Goal: Task Accomplishment & Management: Complete application form

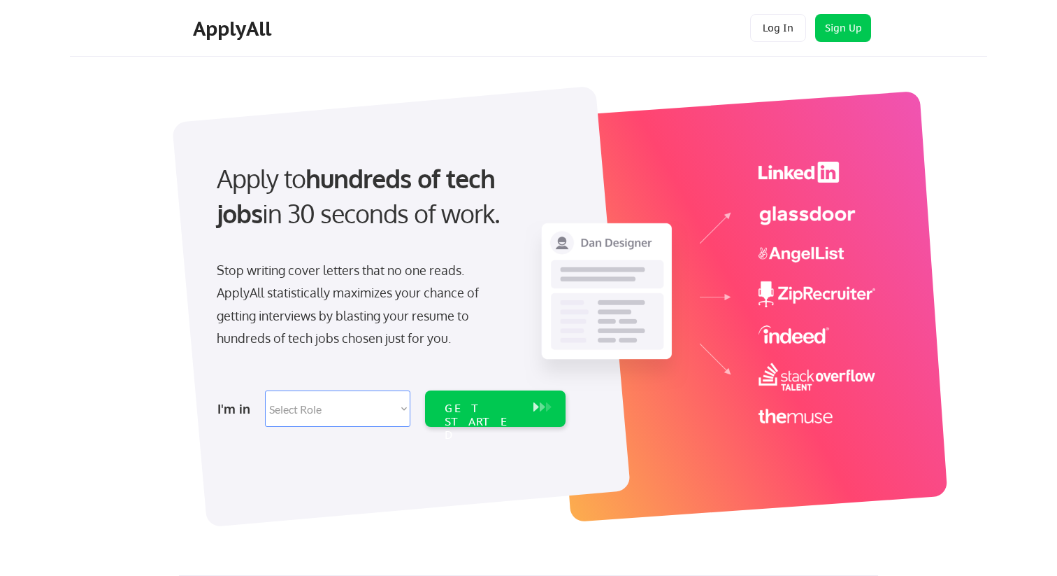
select select ""engineering""
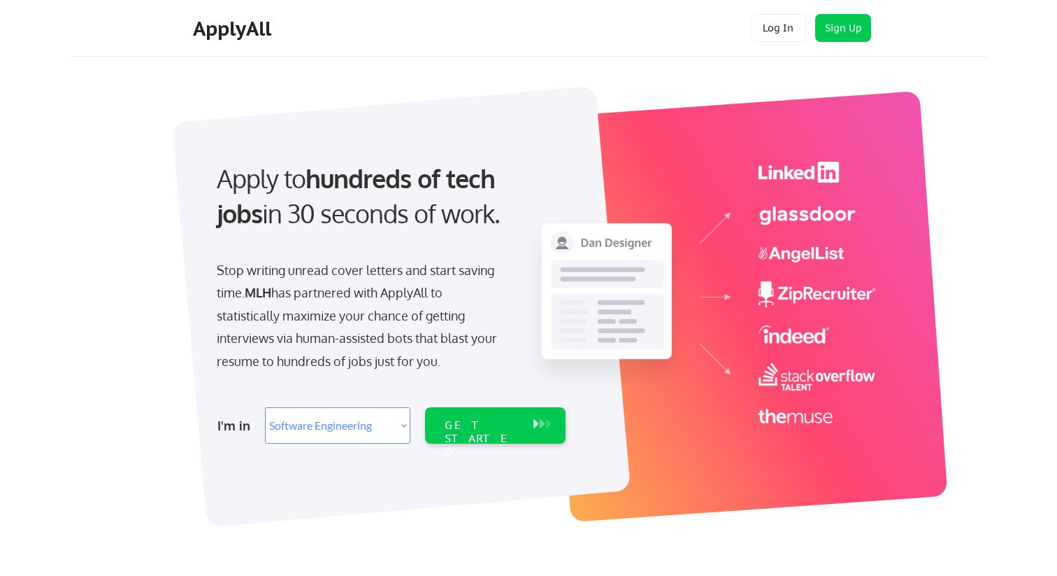
click at [351, 423] on select "Select Role Software Engineering Product Management Customer Success Sales UI/U…" at bounding box center [337, 425] width 145 height 36
click at [507, 411] on div "GET STARTED" at bounding box center [482, 425] width 89 height 36
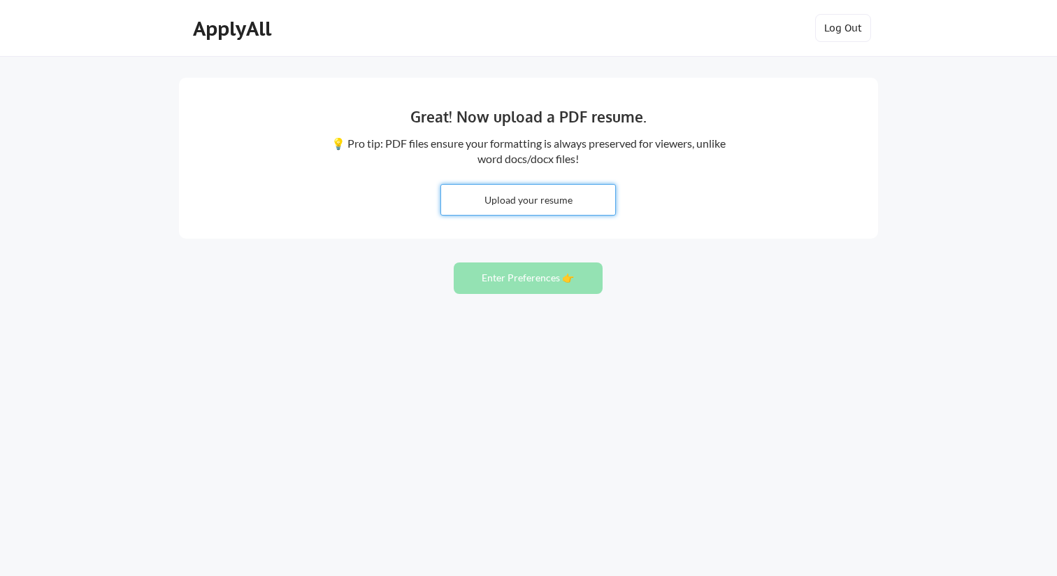
click at [576, 194] on input "file" at bounding box center [528, 200] width 174 height 30
click at [536, 194] on input "file" at bounding box center [528, 200] width 174 height 30
type input "C:\fakepath\Resume-Shay-Manor (1).pdf"
click at [513, 285] on button "Enter Preferences 👉" at bounding box center [528, 277] width 149 height 31
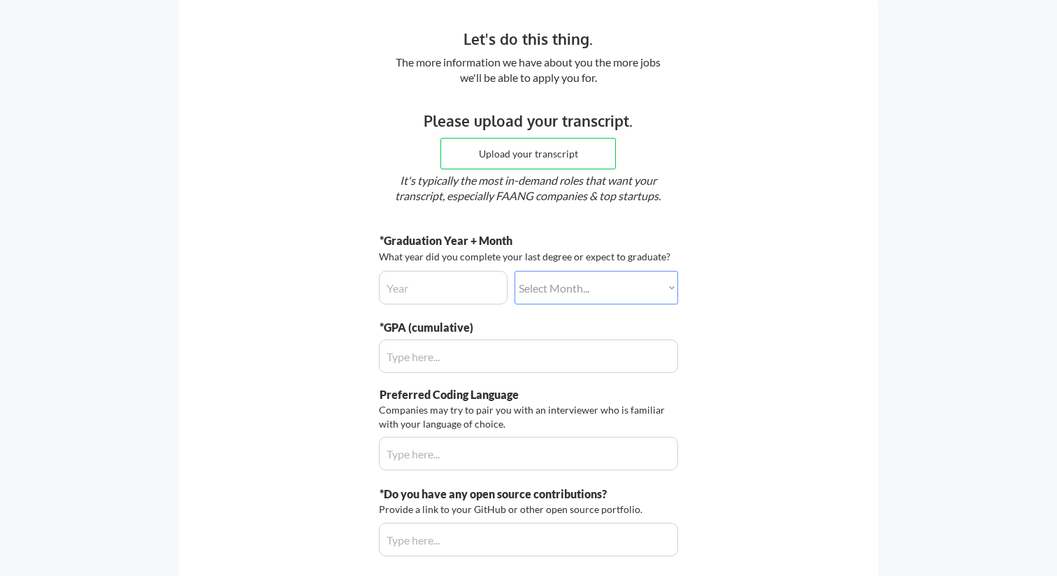
scroll to position [15, 0]
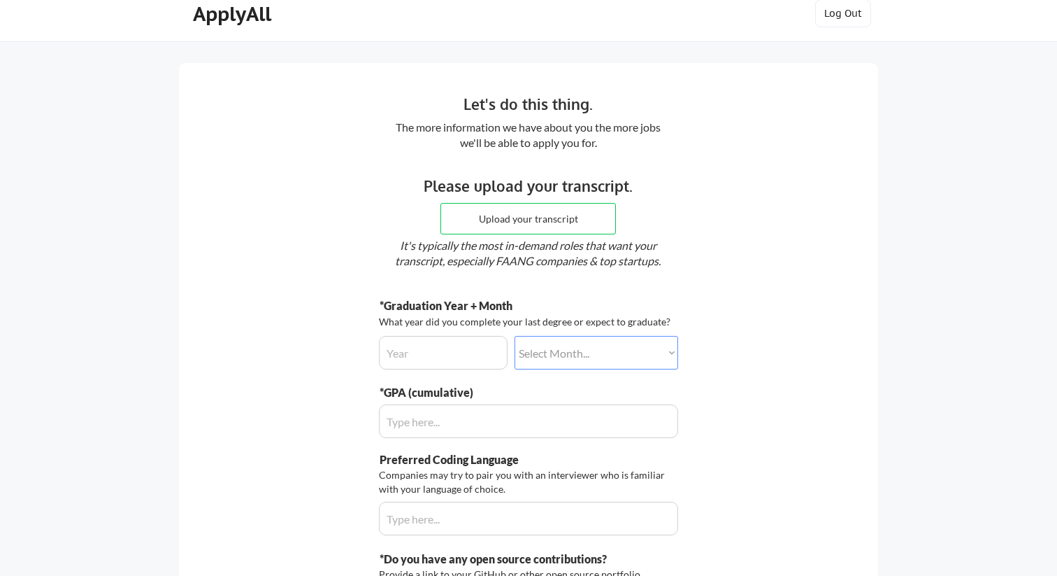
click at [504, 210] on input "file" at bounding box center [528, 219] width 174 height 30
type input "C:\fakepath\Academic Transcript.pdf"
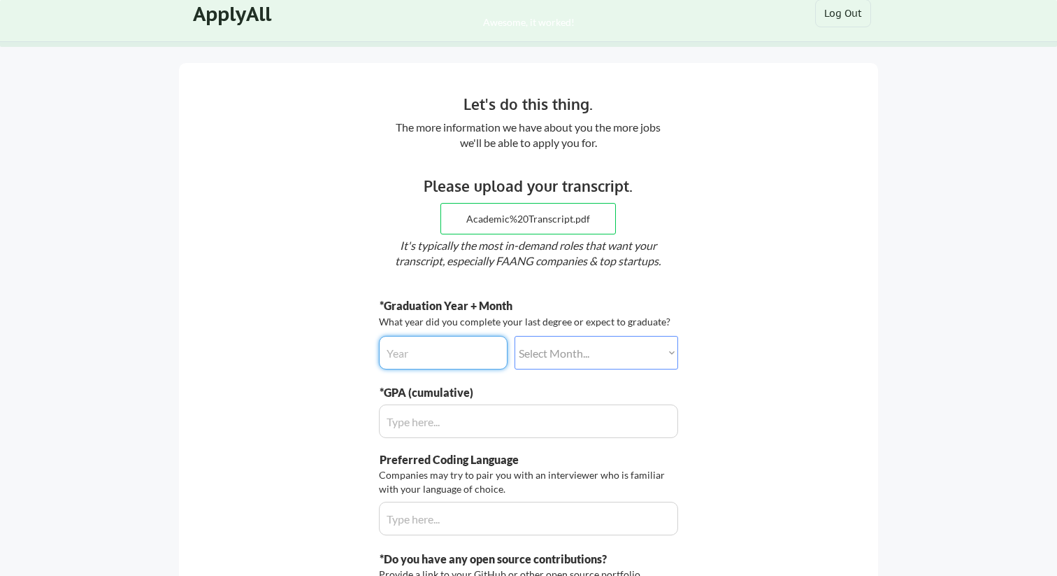
click at [449, 348] on input "input" at bounding box center [443, 353] width 129 height 34
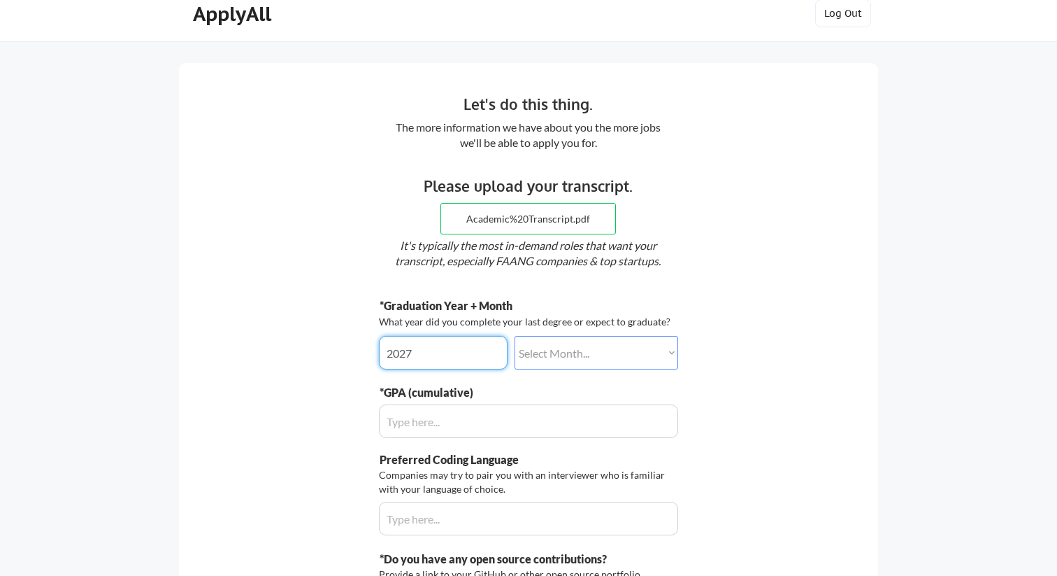
type input "2027"
click at [548, 343] on select "Select Month... January February March April May June July August September Oct…" at bounding box center [597, 353] width 164 height 34
click at [515, 336] on select "Select Month... January February March April May June July August September Oct…" at bounding box center [597, 353] width 164 height 34
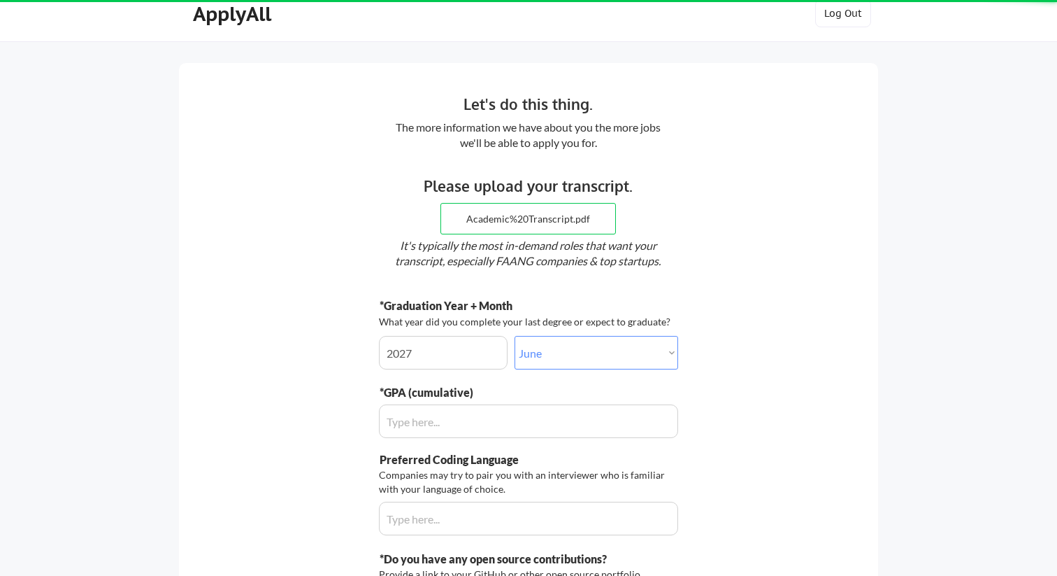
click at [538, 357] on select "Select Month... January February March April May June July August September Oct…" at bounding box center [597, 353] width 164 height 34
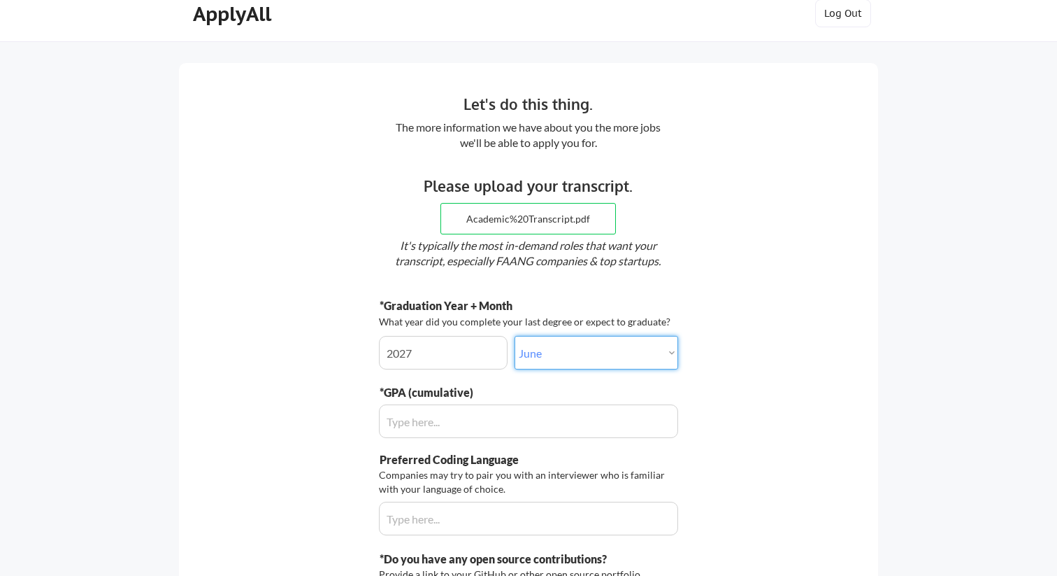
select select ""may""
click at [515, 336] on select "Select Month... January February March April May June July August September Oct…" at bounding box center [597, 353] width 164 height 34
click at [489, 415] on input "input" at bounding box center [528, 421] width 299 height 34
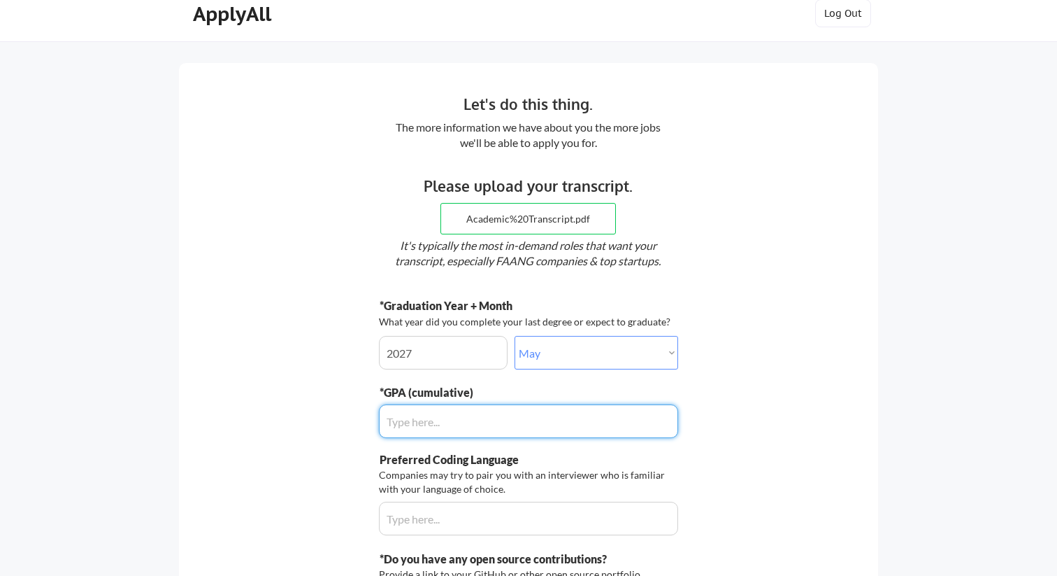
click at [489, 415] on input "input" at bounding box center [528, 421] width 299 height 34
type input "3.9"
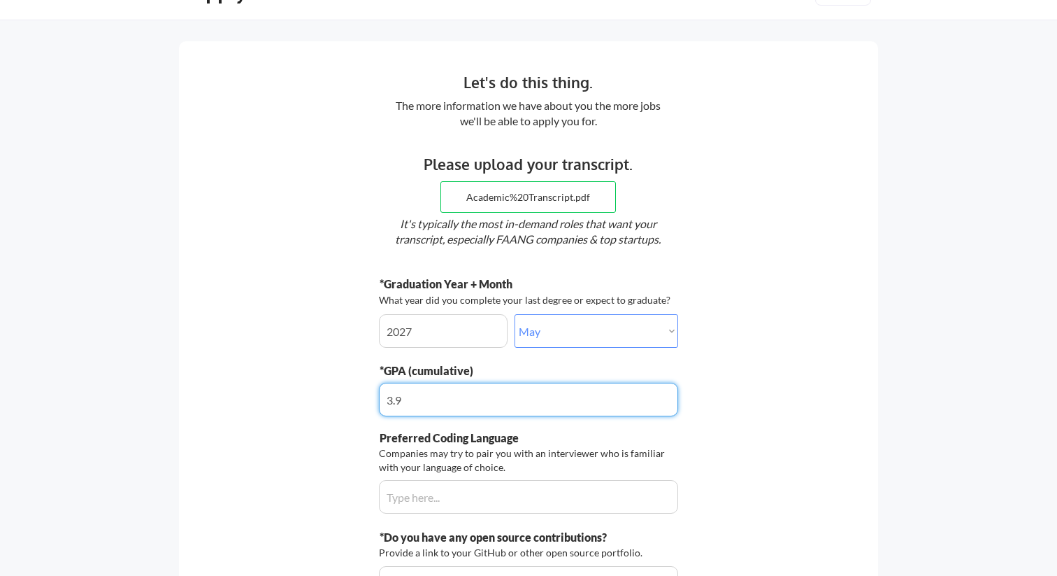
scroll to position [59, 0]
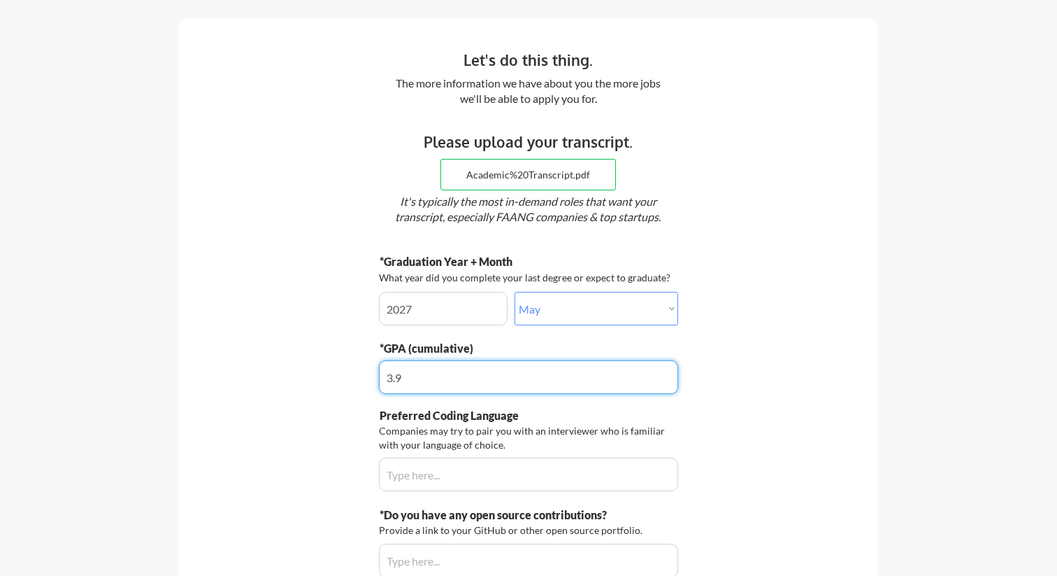
click at [473, 468] on input "input" at bounding box center [528, 474] width 299 height 34
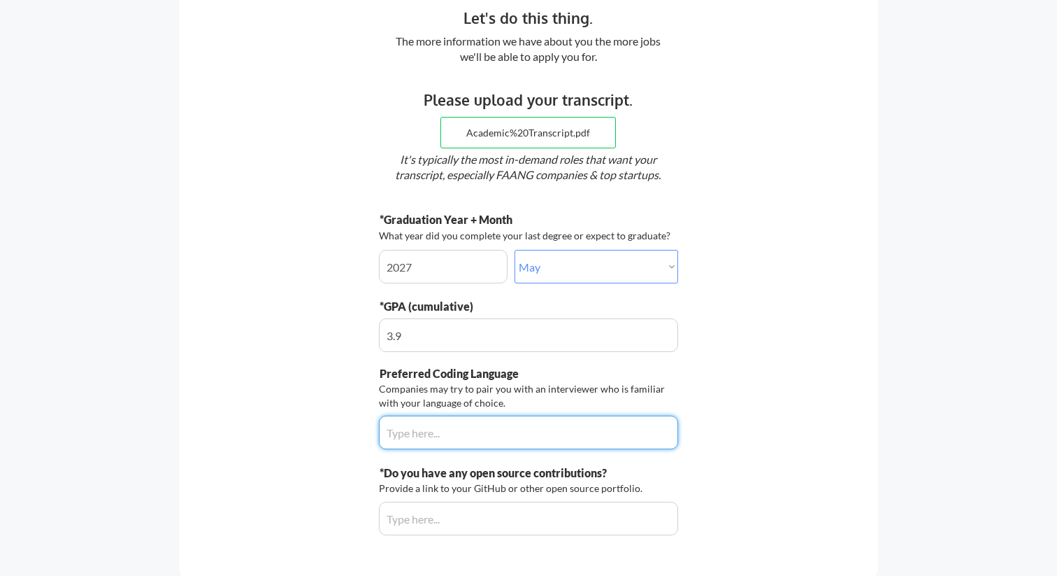
scroll to position [107, 0]
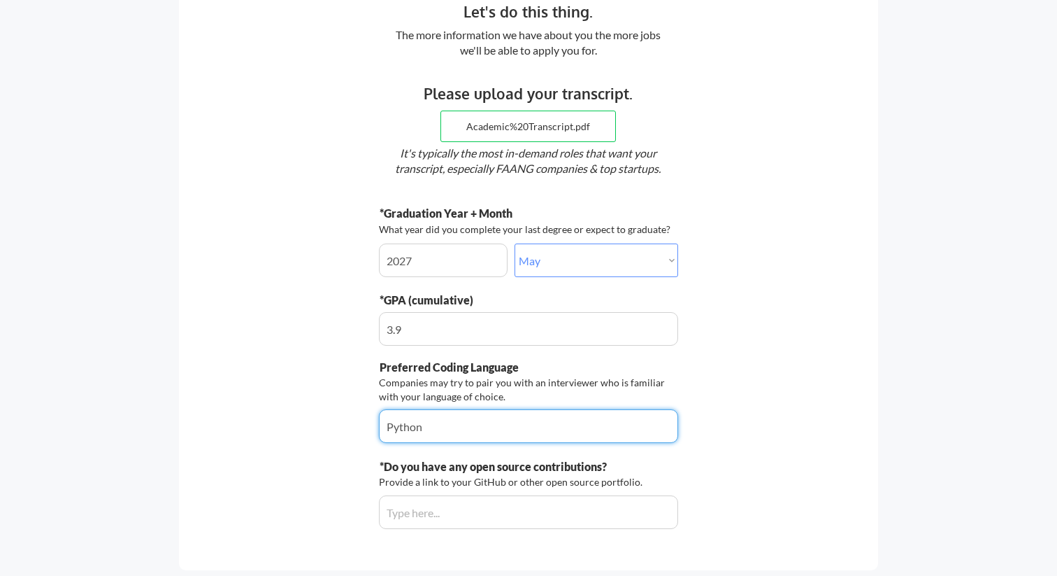
type input "Python"
click at [493, 512] on input "input" at bounding box center [528, 512] width 299 height 34
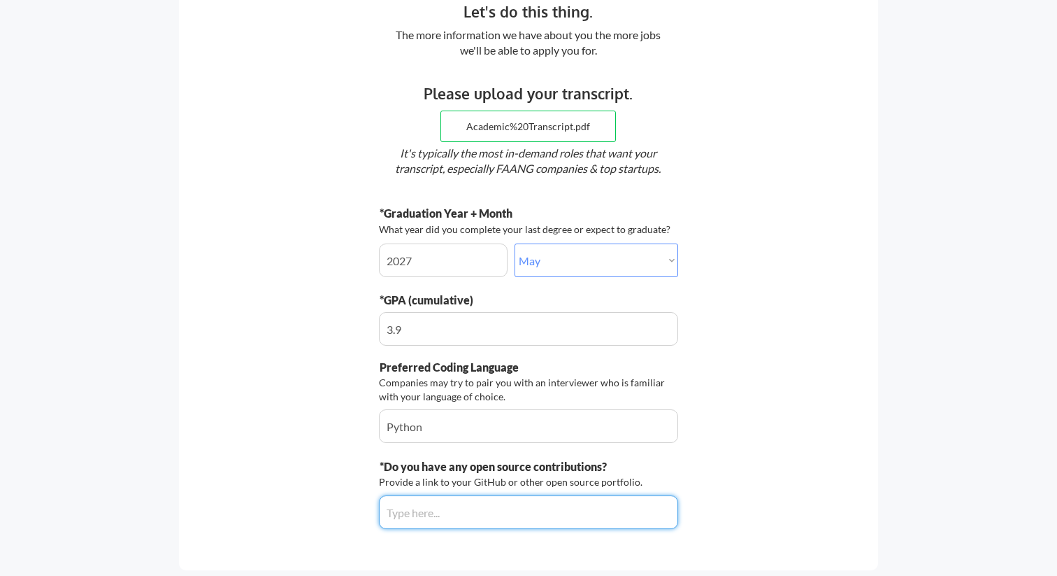
paste input "https://github.com/ShayManor"
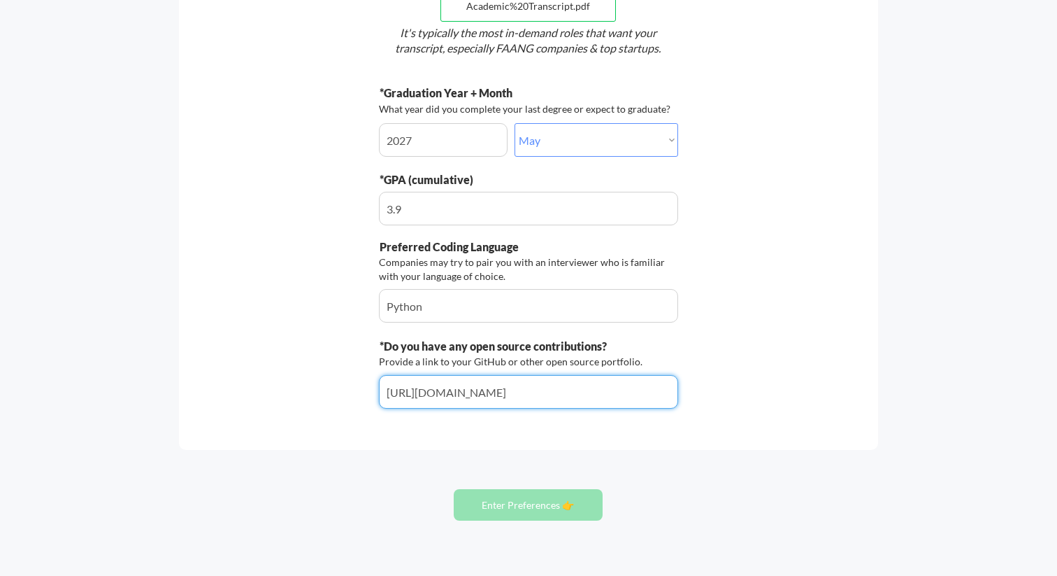
scroll to position [264, 0]
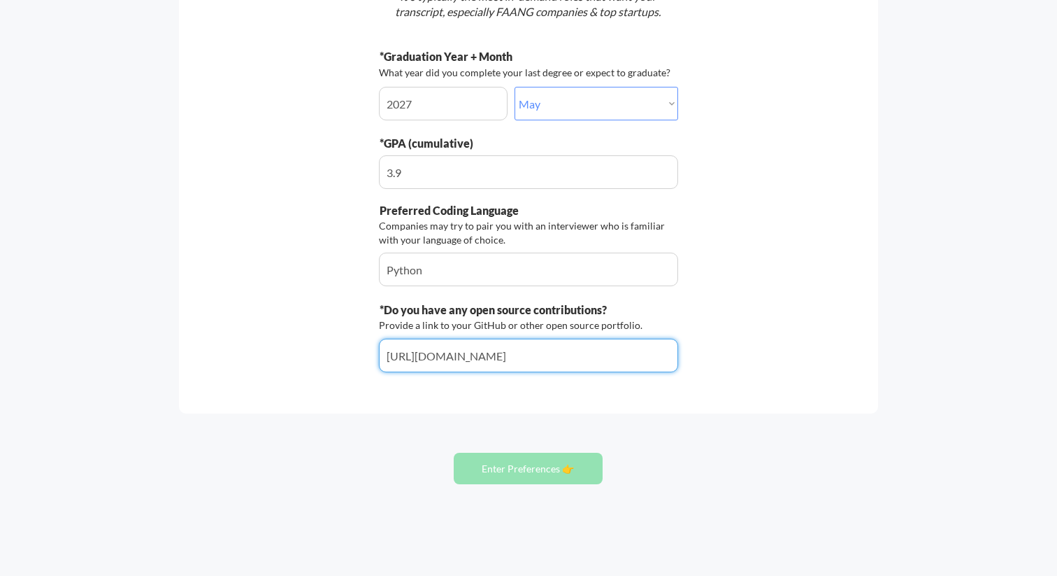
type input "https://github.com/ShayManor"
click at [497, 420] on div "Let's do this thing. The more information we have about you the more jobs we'll…" at bounding box center [528, 155] width 1057 height 839
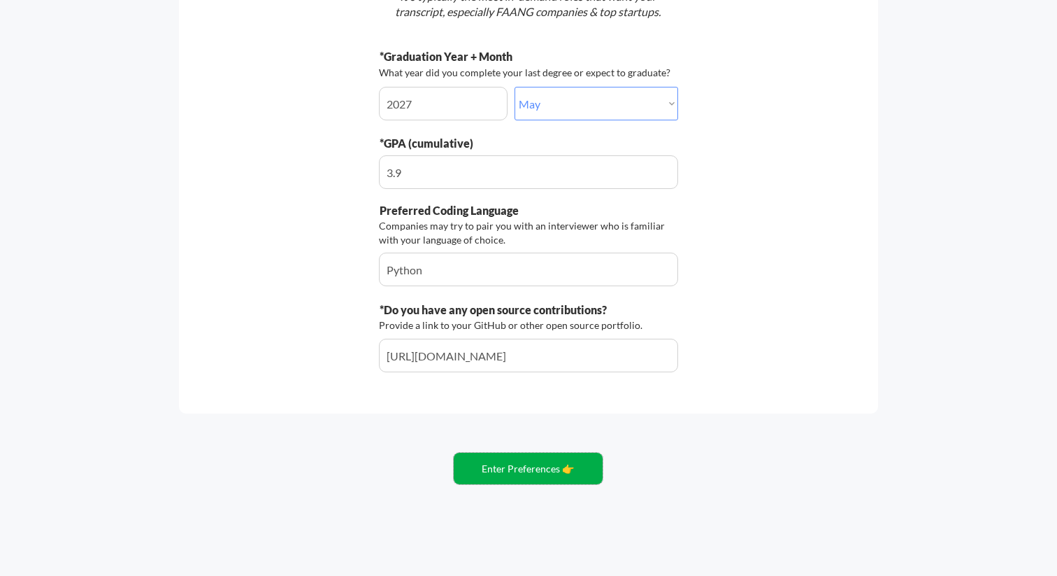
click at [506, 469] on button "Enter Preferences 👉" at bounding box center [528, 468] width 149 height 31
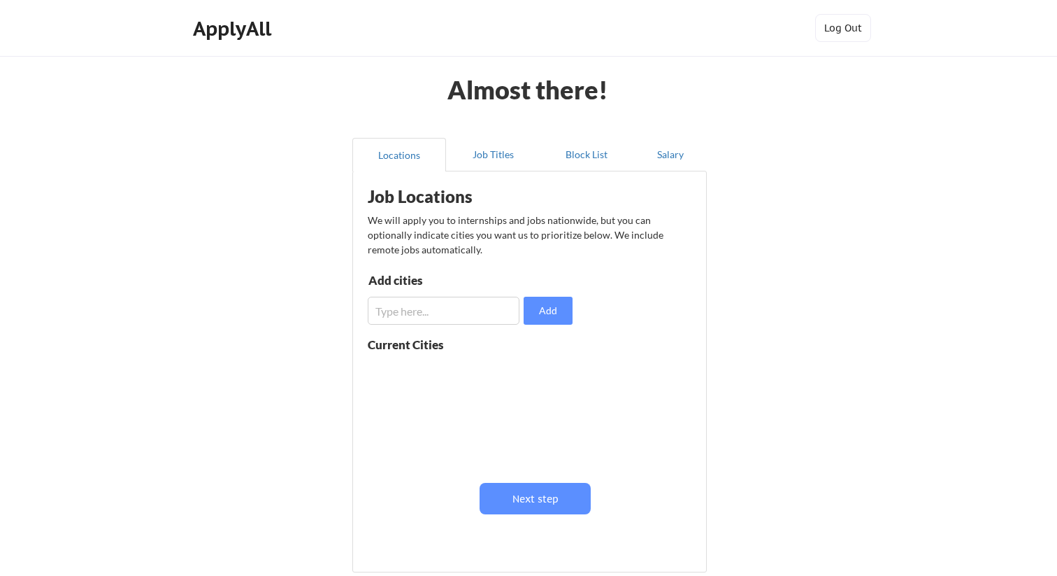
click at [436, 303] on input "input" at bounding box center [444, 311] width 152 height 28
type input "Bay Area"
click at [546, 311] on button "Add" at bounding box center [548, 311] width 49 height 28
click at [471, 313] on input "input" at bounding box center [444, 311] width 152 height 28
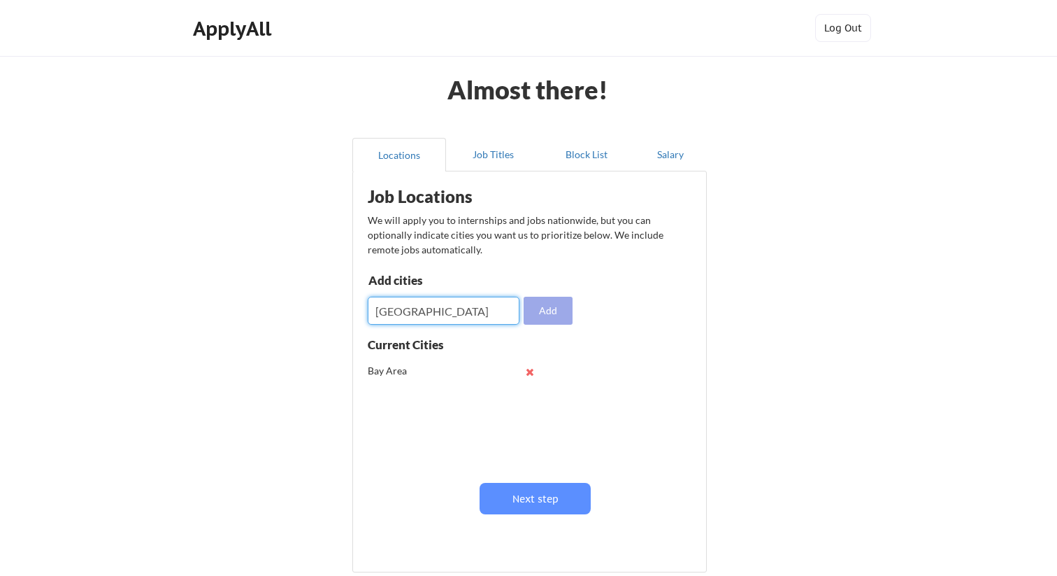
type input "San Francisco"
click at [552, 304] on button "Add" at bounding box center [548, 311] width 49 height 28
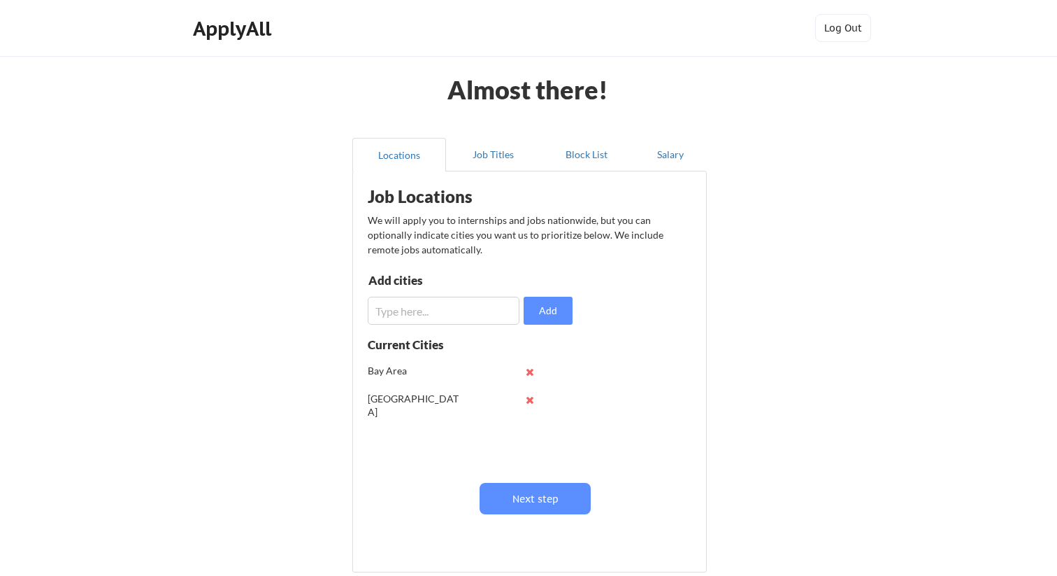
click at [443, 312] on input "input" at bounding box center [444, 311] width 152 height 28
type input "Palo Alto"
click at [523, 313] on div "Add cities Add" at bounding box center [472, 299] width 209 height 50
click at [540, 313] on button "Add" at bounding box center [548, 311] width 49 height 28
click at [473, 313] on input "input" at bounding box center [444, 311] width 152 height 28
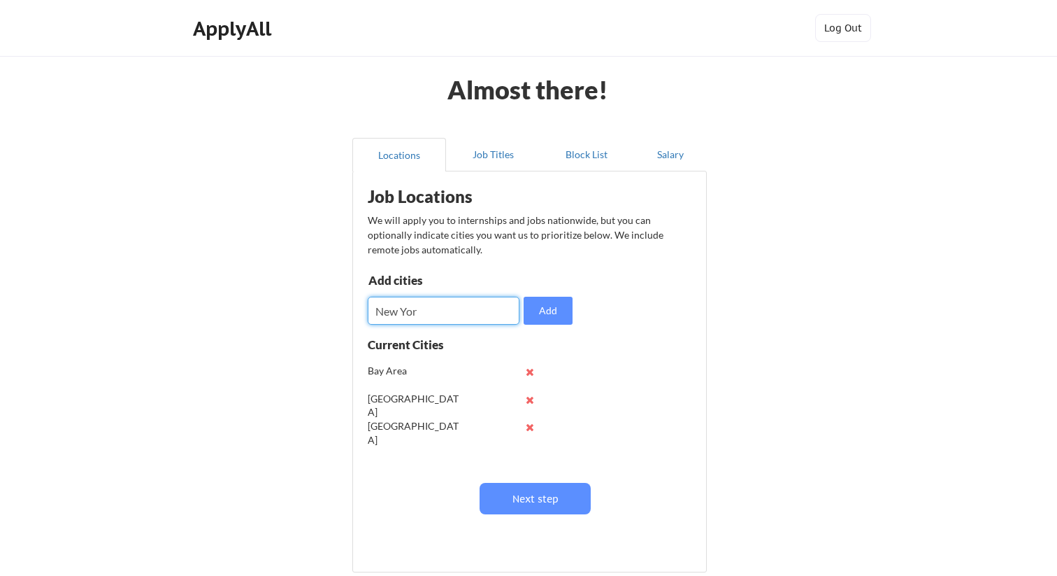
type input "[US_STATE]"
type input "Mountain View"
click at [552, 307] on button "Add" at bounding box center [548, 311] width 49 height 28
click at [457, 307] on input "input" at bounding box center [444, 311] width 152 height 28
type input "Sunnyvale"
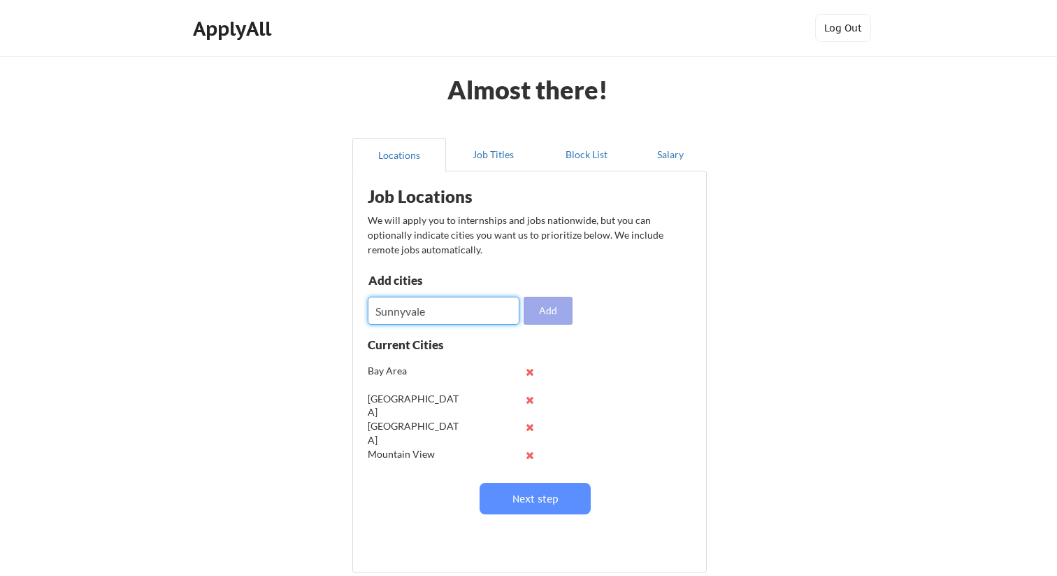
click at [547, 318] on button "Add" at bounding box center [548, 311] width 49 height 28
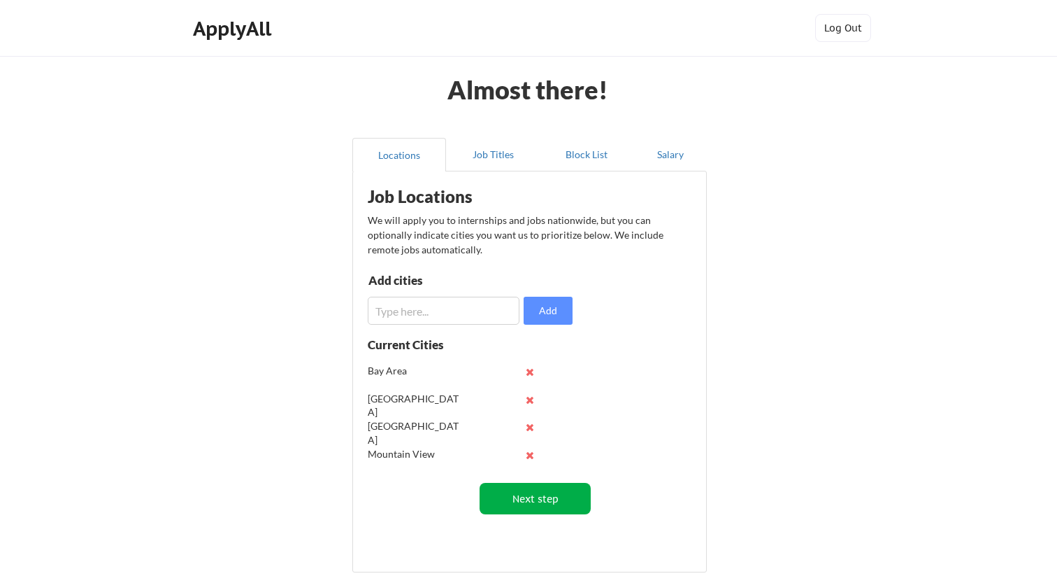
click at [550, 512] on button "Next step" at bounding box center [535, 498] width 111 height 31
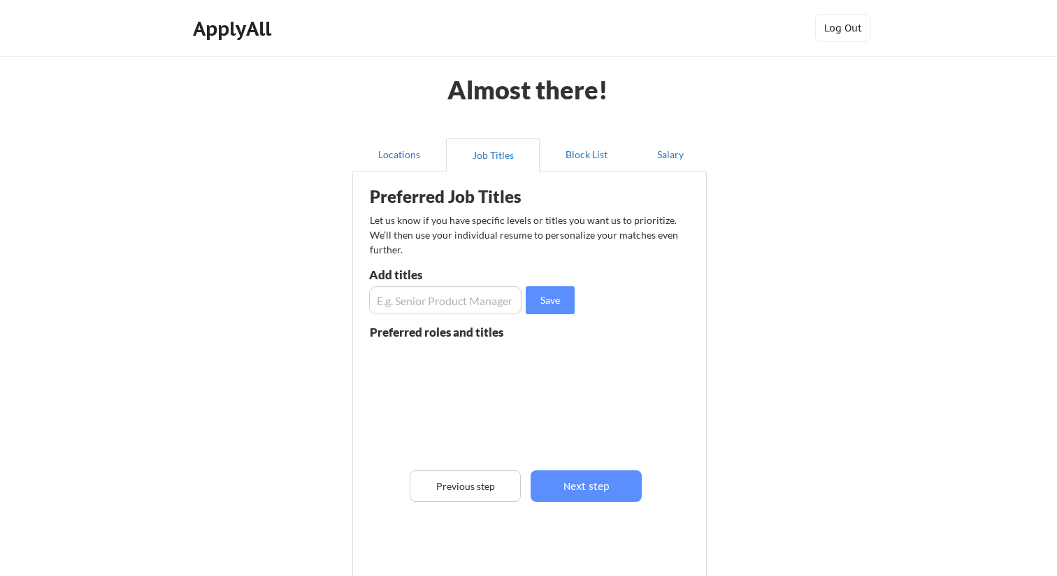
click at [430, 305] on input "input" at bounding box center [445, 300] width 152 height 28
type input "Machine Learning Engineer"
click at [542, 298] on button "Save" at bounding box center [550, 300] width 49 height 28
click at [442, 296] on input "input" at bounding box center [445, 300] width 152 height 28
type input "Fullstack software engineer"
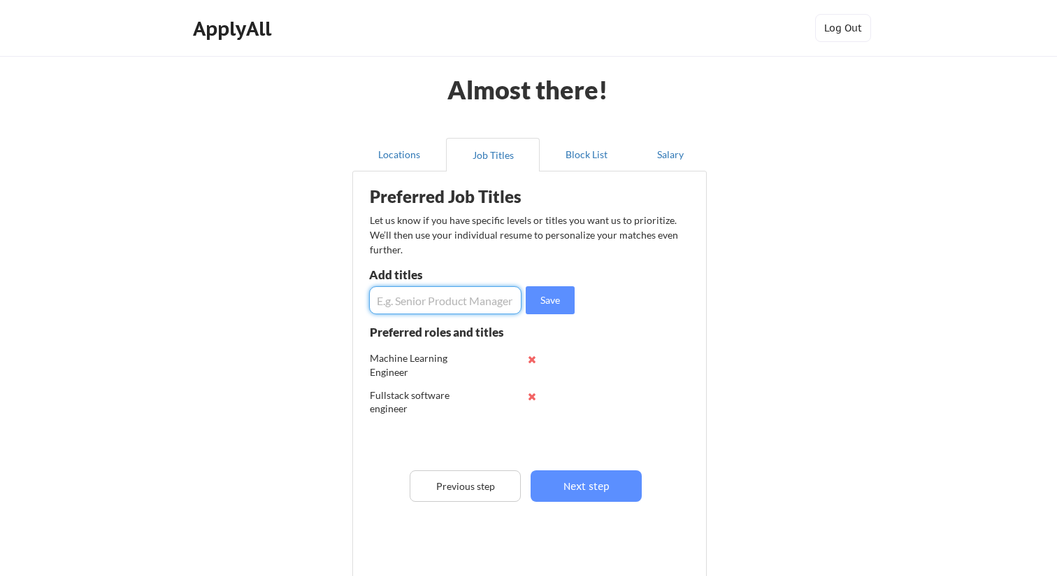
click at [454, 297] on input "input" at bounding box center [445, 300] width 152 height 28
type input "Software engineer"
click at [532, 297] on button "Save" at bounding box center [550, 300] width 49 height 28
click at [578, 490] on button "Next step" at bounding box center [586, 485] width 111 height 31
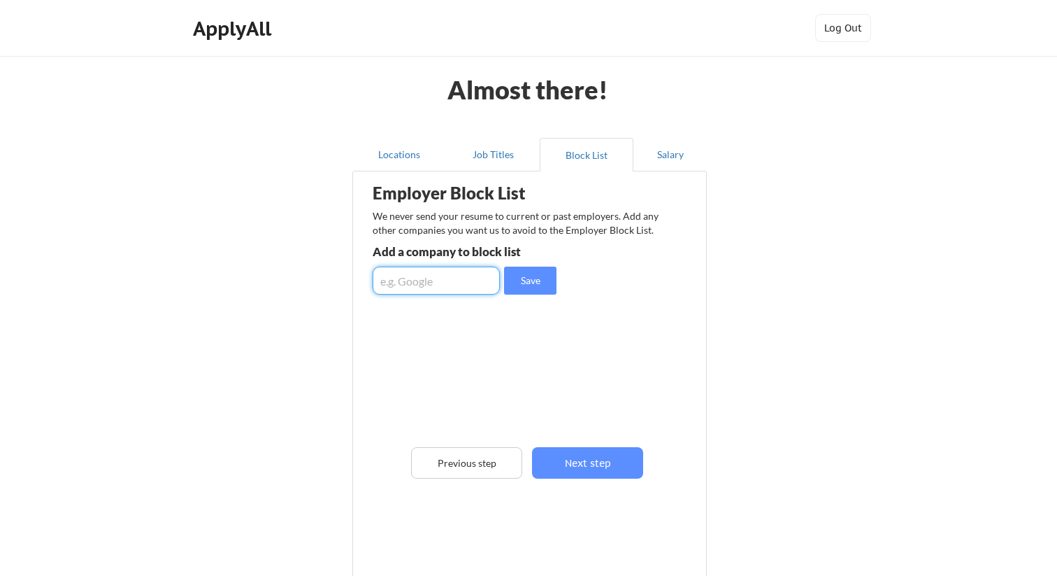
click at [473, 288] on input "input" at bounding box center [436, 280] width 127 height 28
type input "Coreweave"
click at [524, 285] on button "Save" at bounding box center [530, 280] width 52 height 28
click at [464, 285] on input "input" at bounding box center [436, 280] width 127 height 28
type input "Sentra"
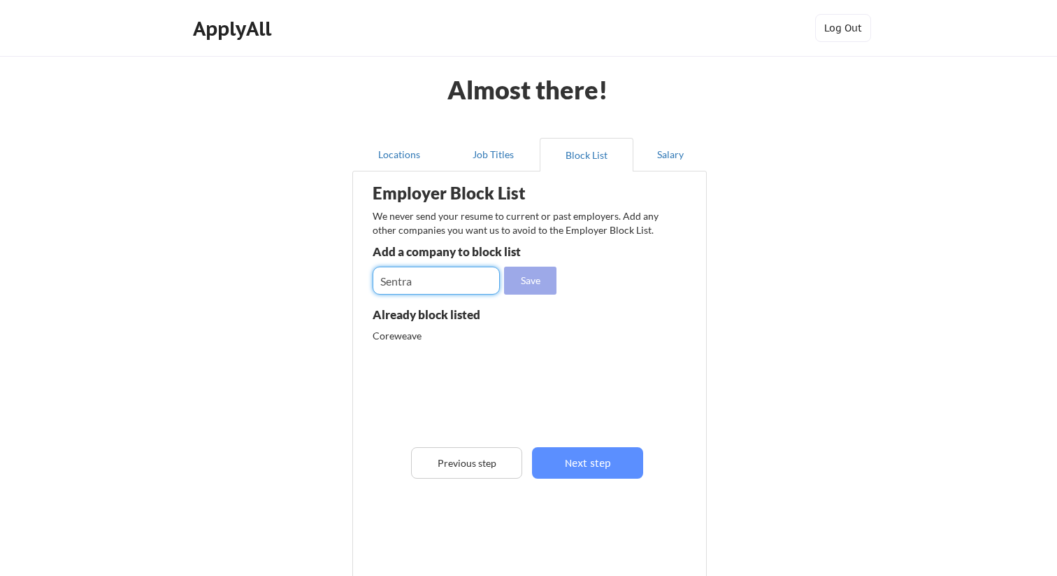
drag, startPoint x: 541, startPoint y: 282, endPoint x: 541, endPoint y: 297, distance: 15.4
click at [541, 282] on button "Save" at bounding box center [530, 280] width 52 height 28
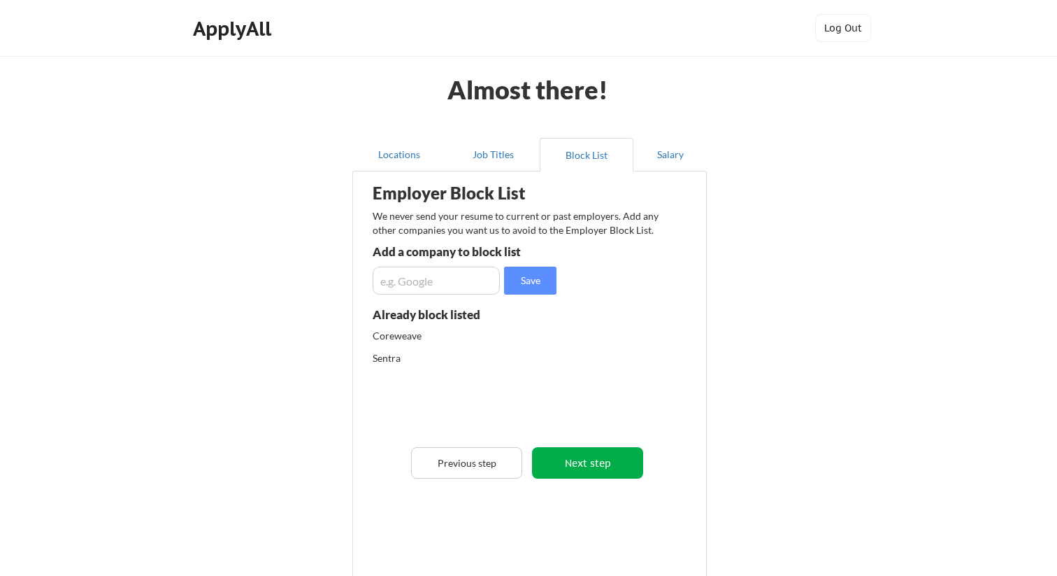
click at [573, 466] on button "Next step" at bounding box center [587, 462] width 111 height 31
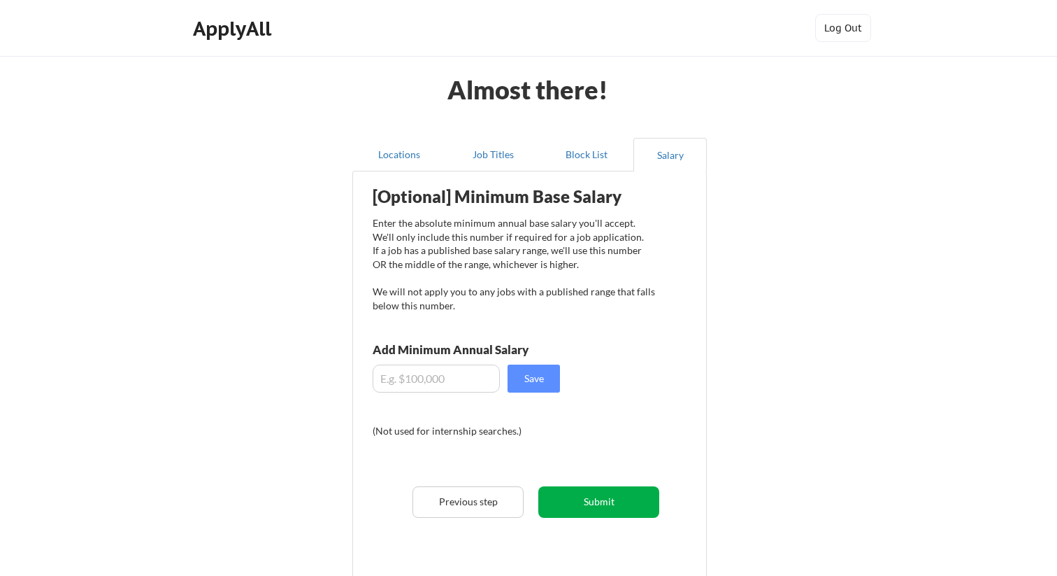
click at [581, 495] on button "Submit" at bounding box center [599, 501] width 121 height 31
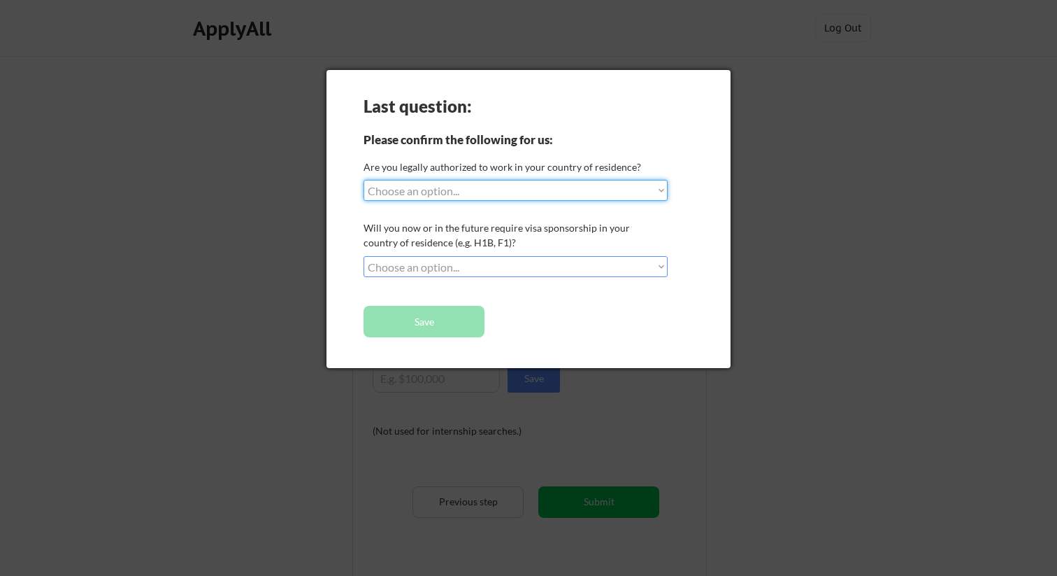
click at [459, 197] on select "Choose an option... Yes, I am a US Citizen Yes, I am a Canadian Citizen Yes, I …" at bounding box center [516, 190] width 304 height 21
select select ""yes__i_am_a_us_citizen""
click at [364, 180] on select "Choose an option... Yes, I am a US Citizen Yes, I am a Canadian Citizen Yes, I …" at bounding box center [516, 190] width 304 height 21
click at [462, 260] on select "Choose an option... No, I will not need sponsorship Yes, I will need sponsorship" at bounding box center [516, 266] width 304 height 21
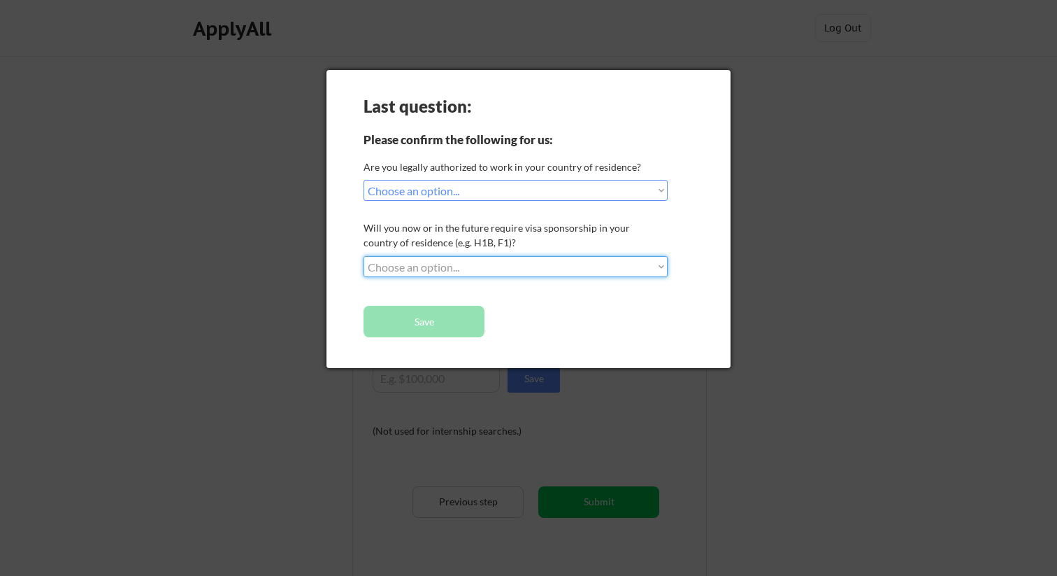
select select ""no__i_will_not_need_sponsorship""
click at [364, 256] on select "Choose an option... No, I will not need sponsorship Yes, I will need sponsorship" at bounding box center [516, 266] width 304 height 21
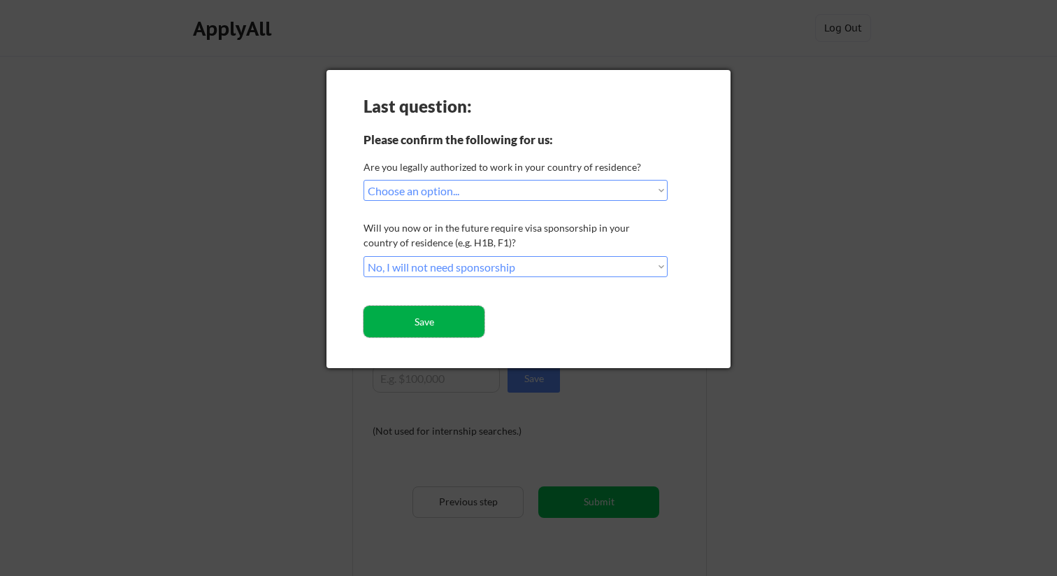
click at [447, 322] on button "Save" at bounding box center [424, 321] width 121 height 31
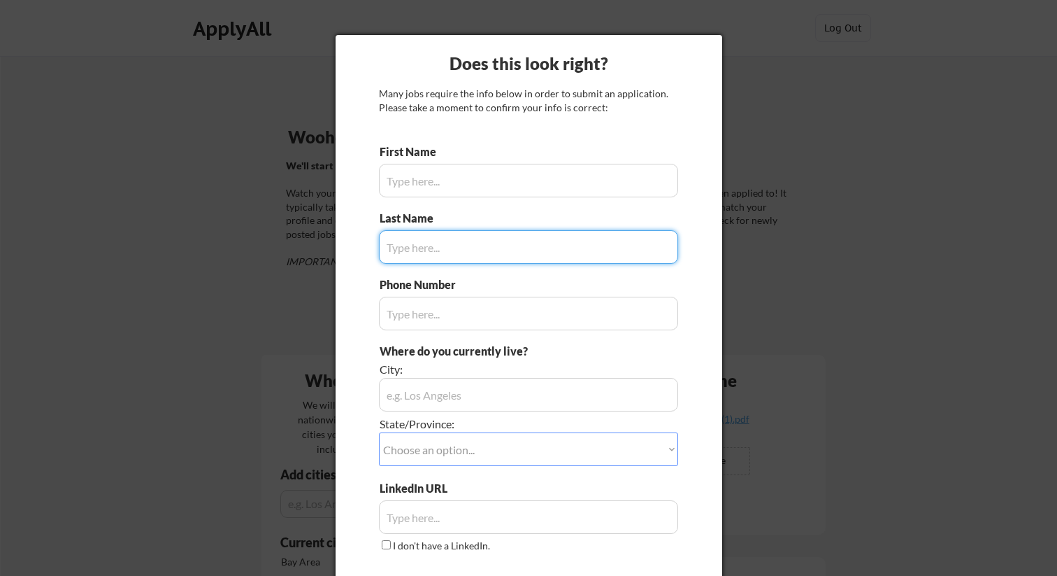
click at [532, 177] on input "input" at bounding box center [528, 181] width 299 height 34
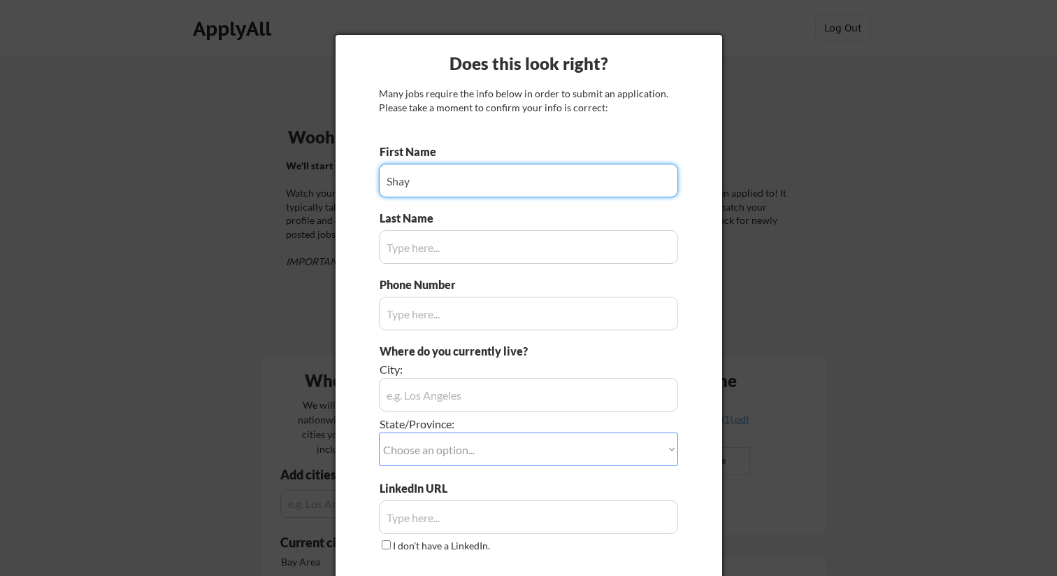
type input "Shay"
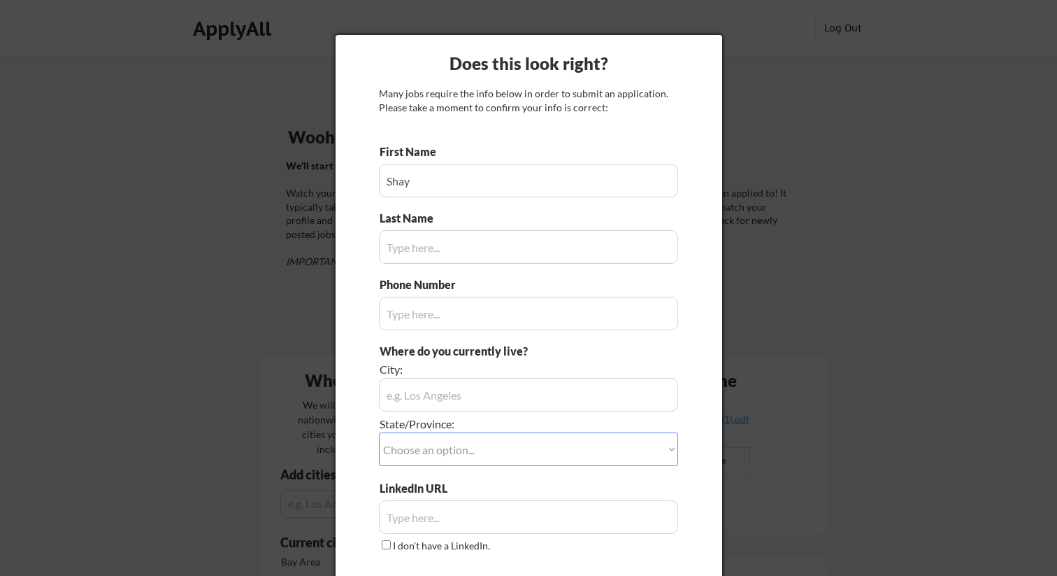
type input "Manor"
type input "[PHONE_NUMBER]"
click at [457, 390] on input "input" at bounding box center [528, 395] width 299 height 34
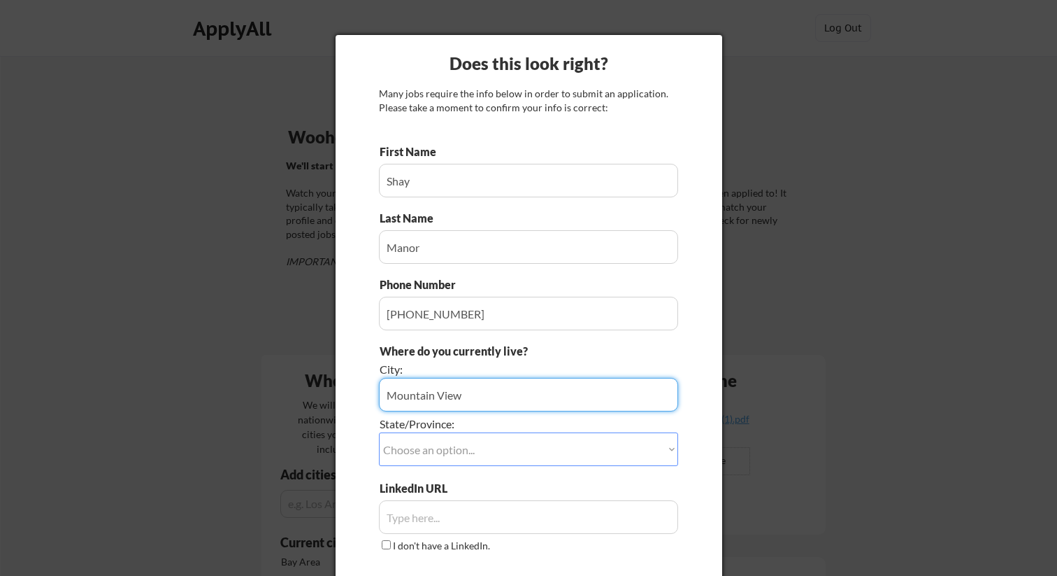
type input "Mountain View"
click at [512, 453] on select "Choose an option... Other/Not Applicable [US_STATE] [US_STATE] [GEOGRAPHIC_DATA…" at bounding box center [528, 449] width 299 height 34
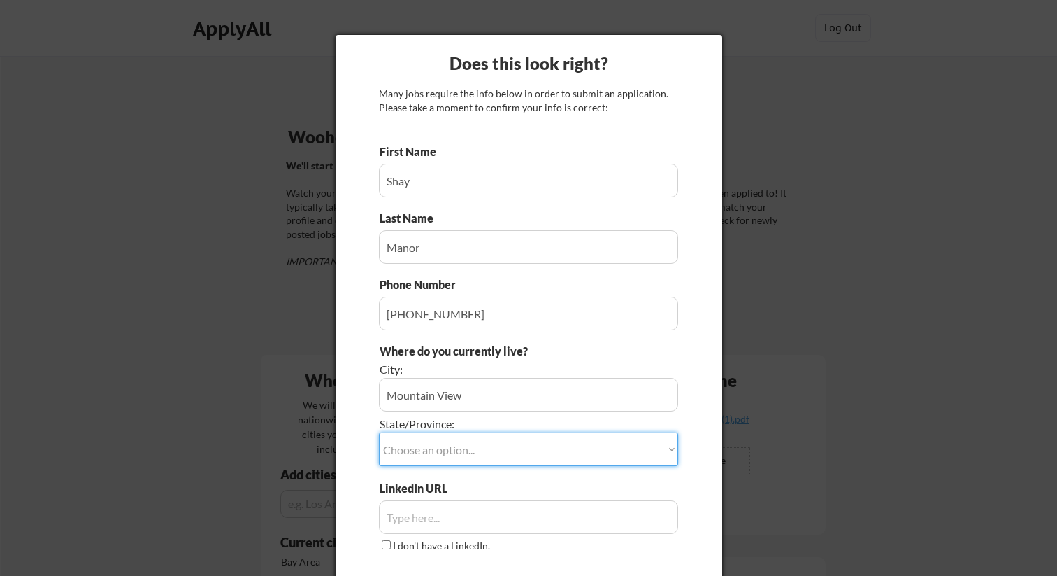
select select ""[US_STATE]""
click at [379, 432] on select "Choose an option... Other/Not Applicable [US_STATE] [US_STATE] [GEOGRAPHIC_DATA…" at bounding box center [528, 449] width 299 height 34
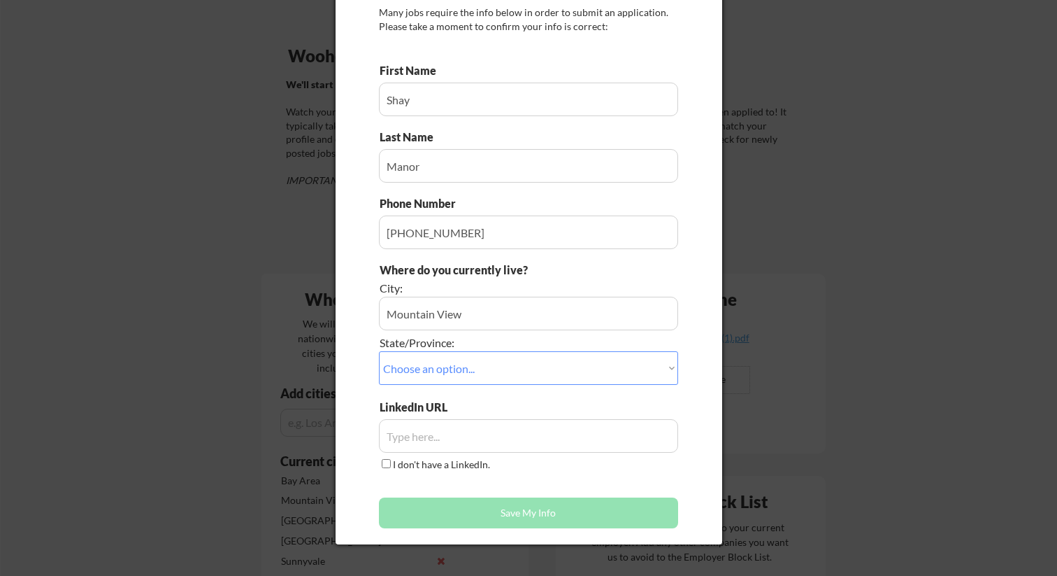
scroll to position [87, 0]
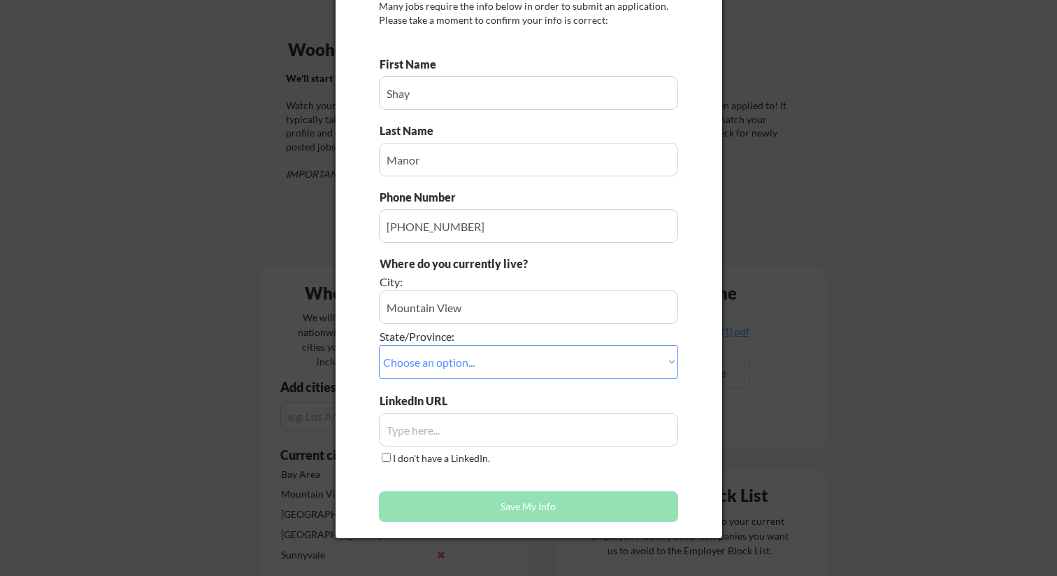
click at [483, 428] on input "input" at bounding box center [528, 430] width 299 height 34
paste input "[URL][DOMAIN_NAME]"
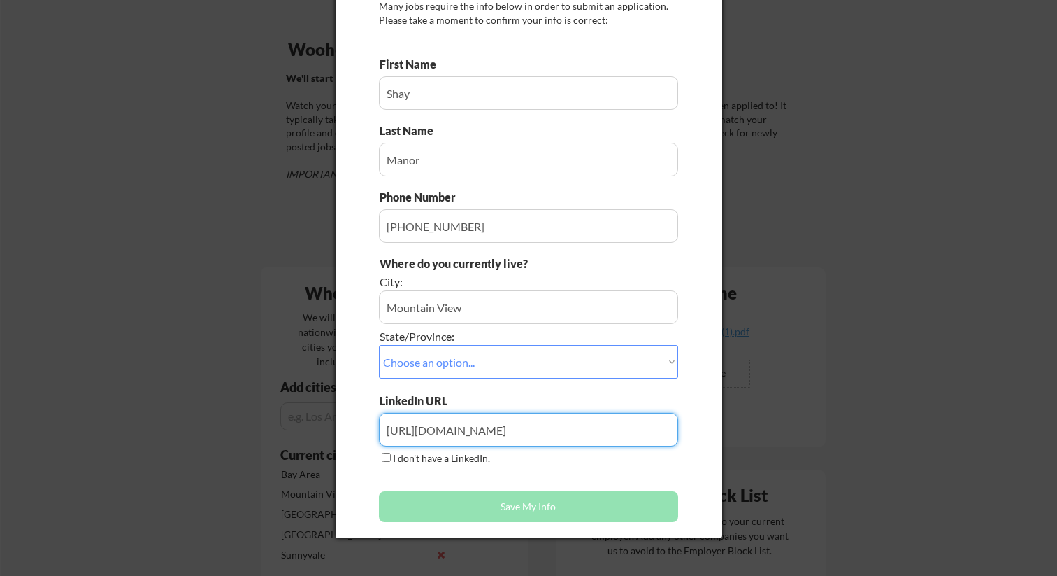
type input "[URL][DOMAIN_NAME]"
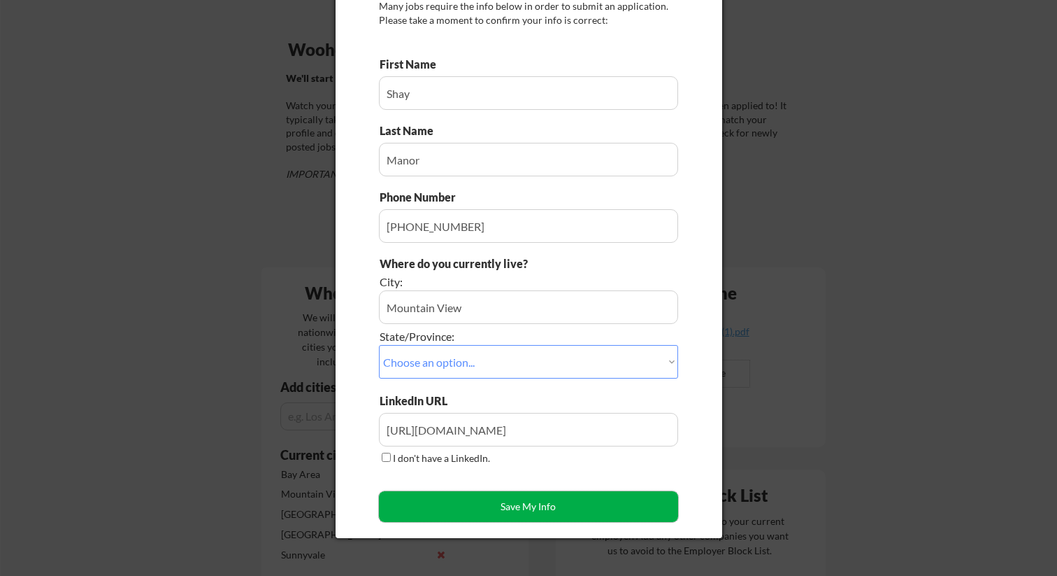
click at [455, 496] on button "Save My Info" at bounding box center [528, 506] width 299 height 31
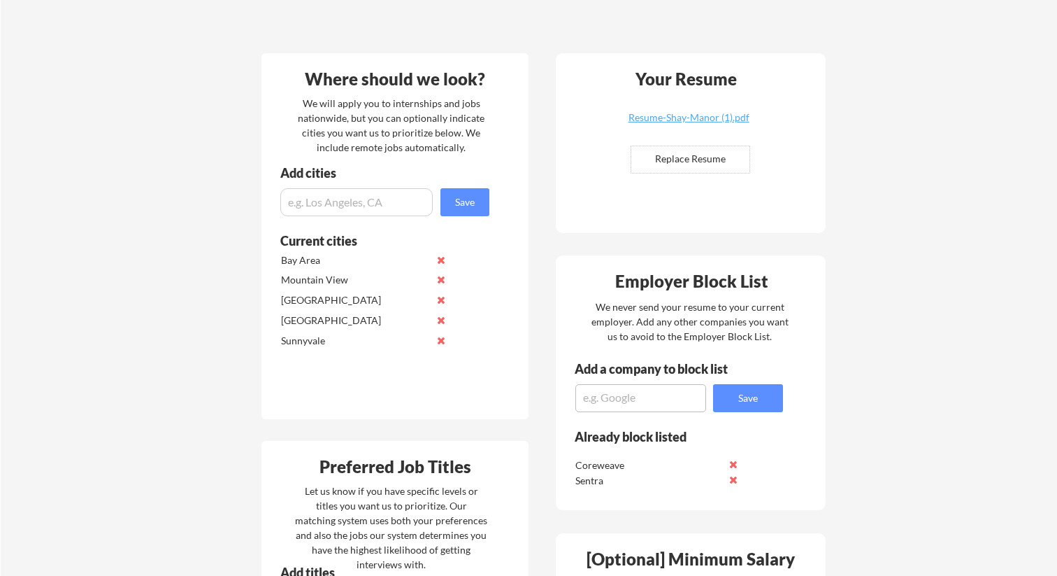
scroll to position [0, 0]
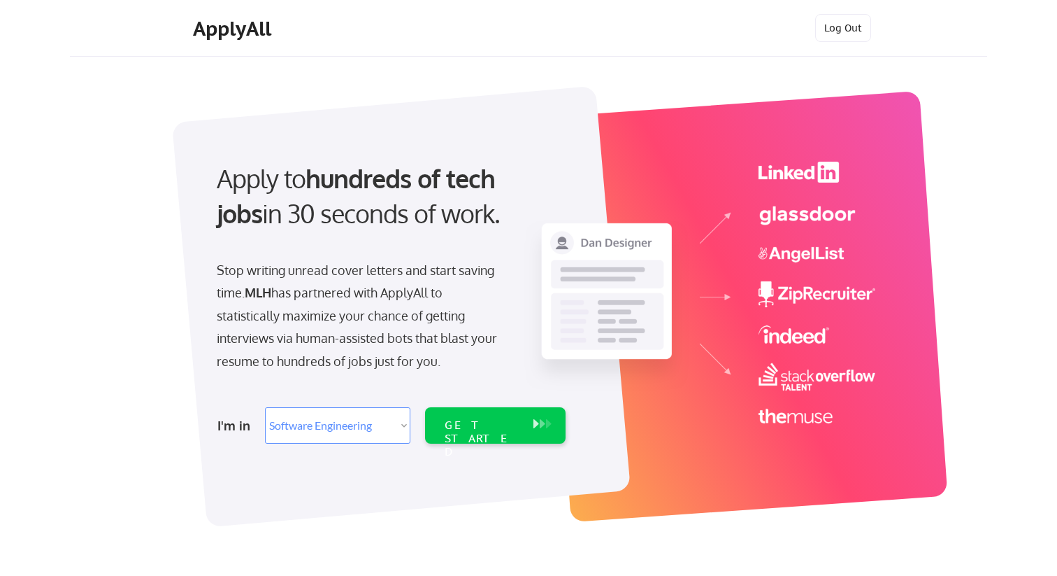
select select ""engineering""
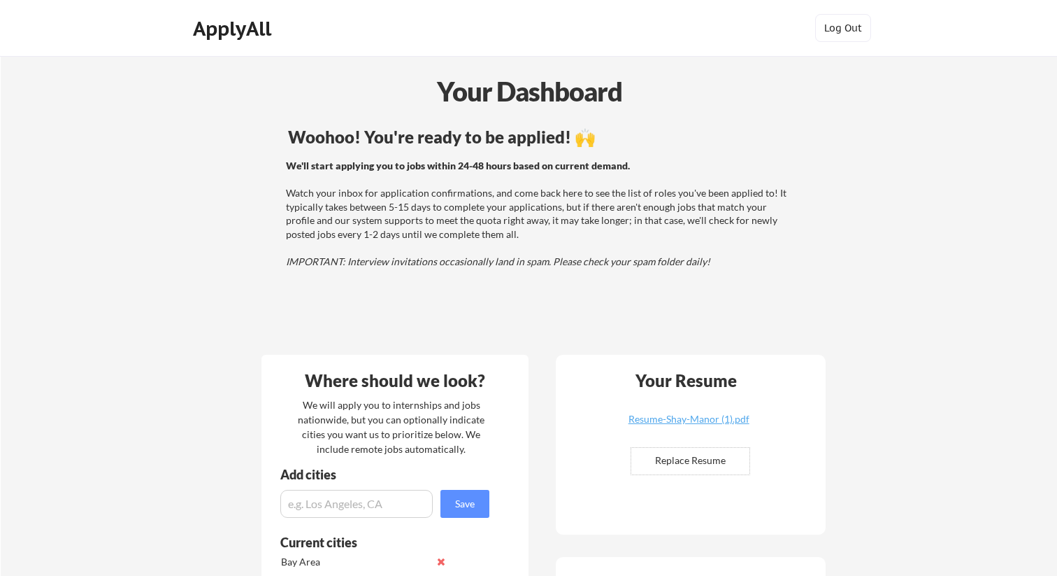
click at [582, 109] on div "Your Dashboard" at bounding box center [529, 91] width 1056 height 40
click at [562, 198] on div "We'll start applying you to jobs within 24-48 hours based on current demand. Wa…" at bounding box center [538, 214] width 504 height 110
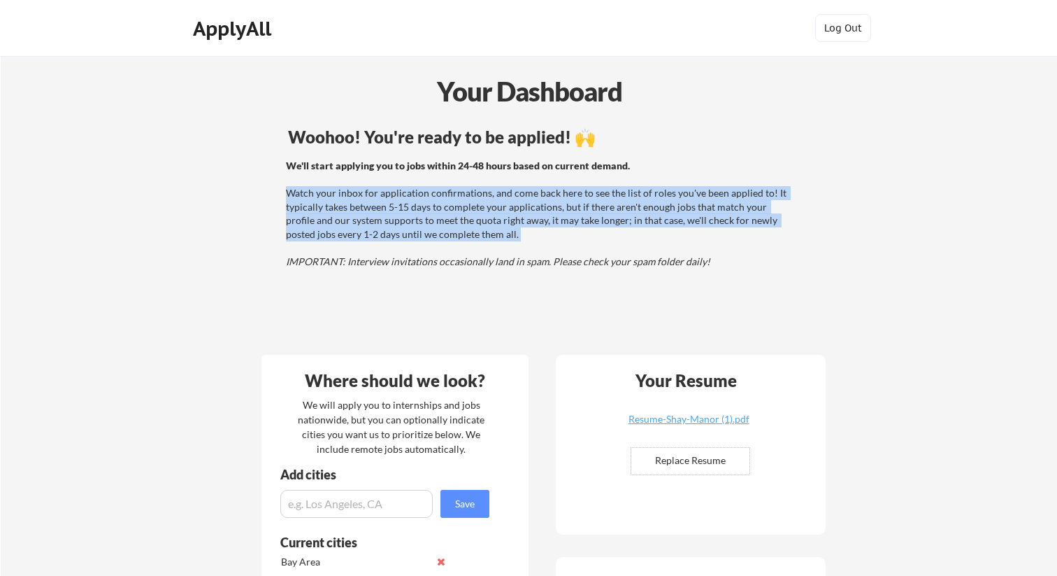
click at [562, 198] on div "We'll start applying you to jobs within 24-48 hours based on current demand. Wa…" at bounding box center [538, 214] width 504 height 110
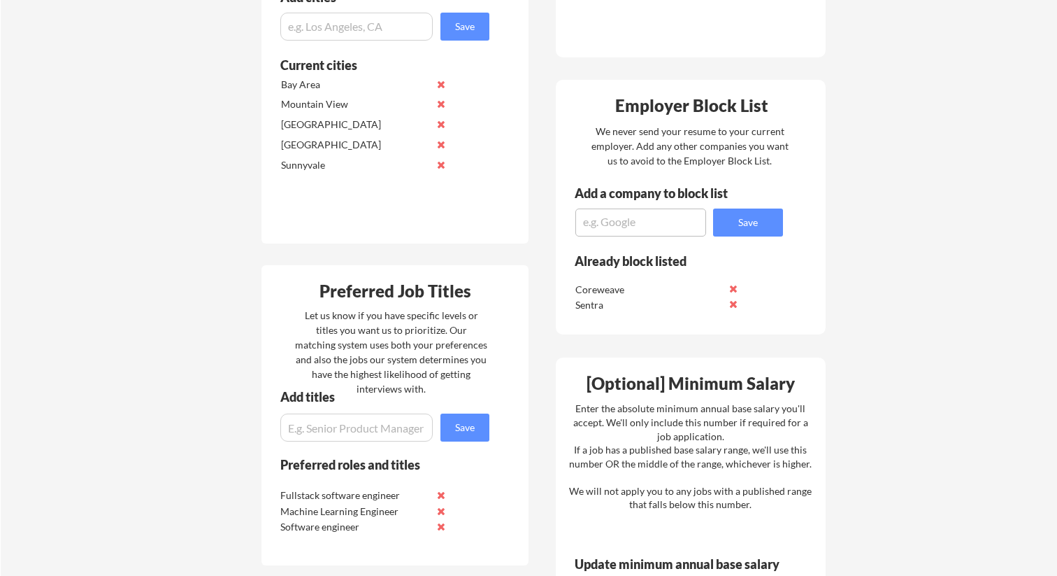
scroll to position [529, 0]
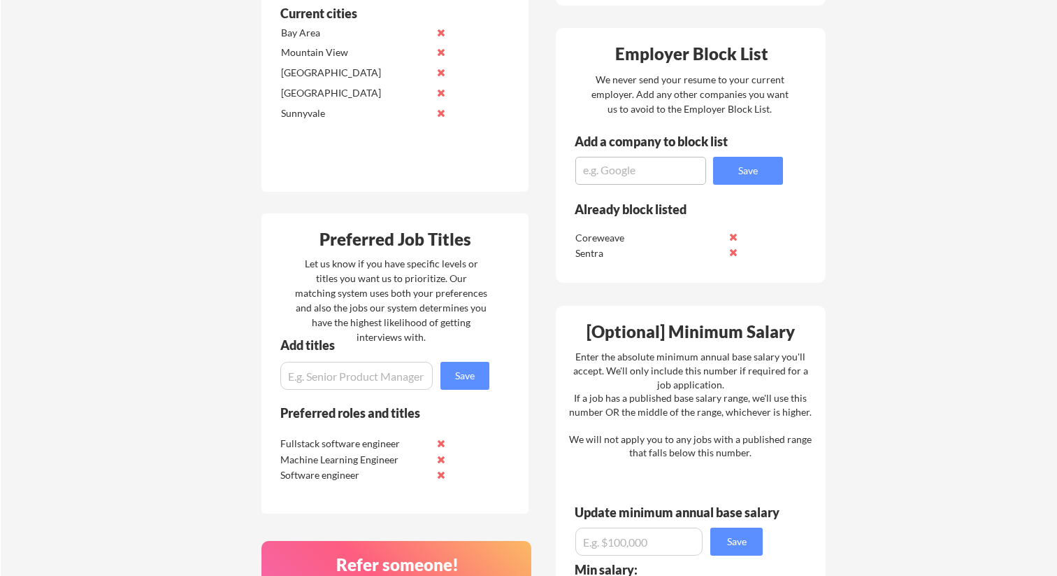
click at [618, 175] on textarea at bounding box center [641, 171] width 131 height 28
type textarea "Google"
click at [753, 166] on button "Save" at bounding box center [748, 171] width 70 height 28
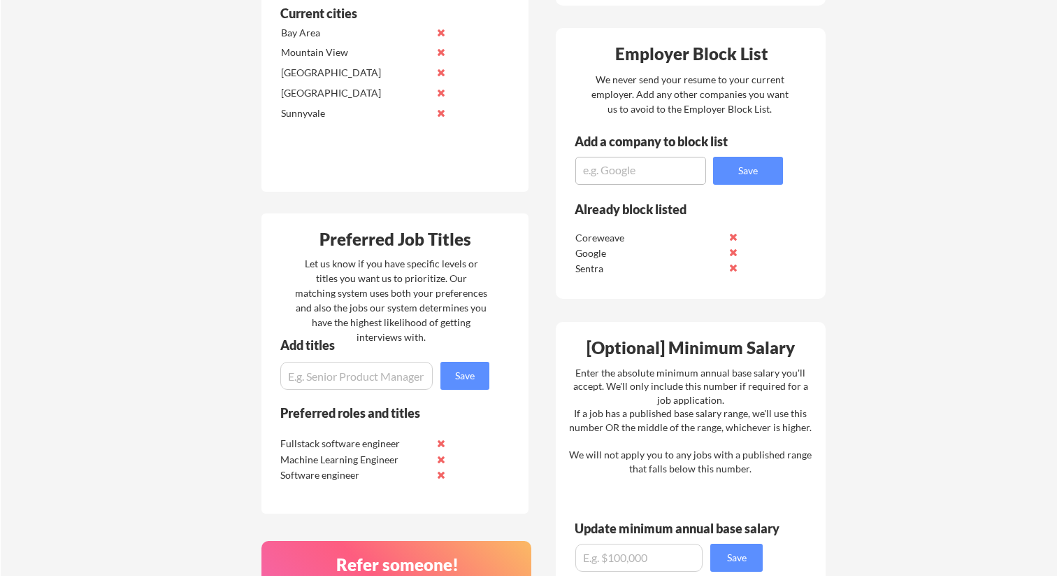
click at [647, 169] on textarea at bounding box center [641, 171] width 131 height 28
click at [703, 166] on textarea "Amazon" at bounding box center [641, 171] width 131 height 28
type textarea "Amazon"
click at [732, 185] on div "Employer Block List We never send your resume to your current employer. Add any…" at bounding box center [691, 163] width 270 height 271
click at [739, 160] on button "Save" at bounding box center [748, 171] width 70 height 28
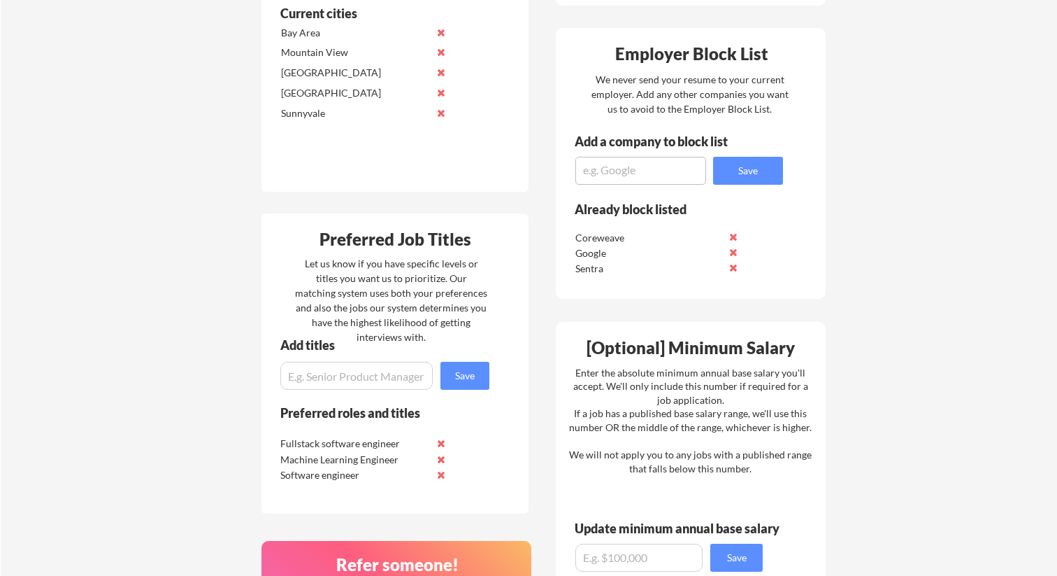
click at [653, 172] on textarea at bounding box center [641, 171] width 131 height 28
type textarea "Microsoft"
click at [720, 172] on button "Save" at bounding box center [748, 171] width 70 height 28
click at [645, 171] on textarea at bounding box center [641, 171] width 131 height 28
type textarea "Amazon"
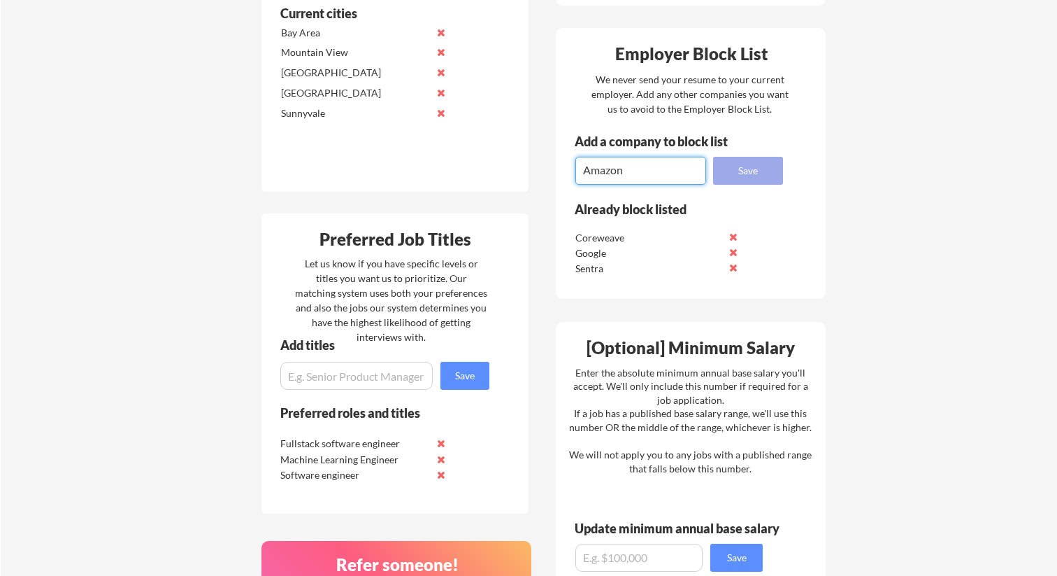
click at [752, 171] on button "Save" at bounding box center [748, 171] width 70 height 28
click at [659, 171] on textarea at bounding box center [641, 171] width 131 height 28
type textarea "OpenAI"
click at [760, 170] on button "Save" at bounding box center [748, 171] width 70 height 28
click at [623, 170] on textarea at bounding box center [641, 171] width 131 height 28
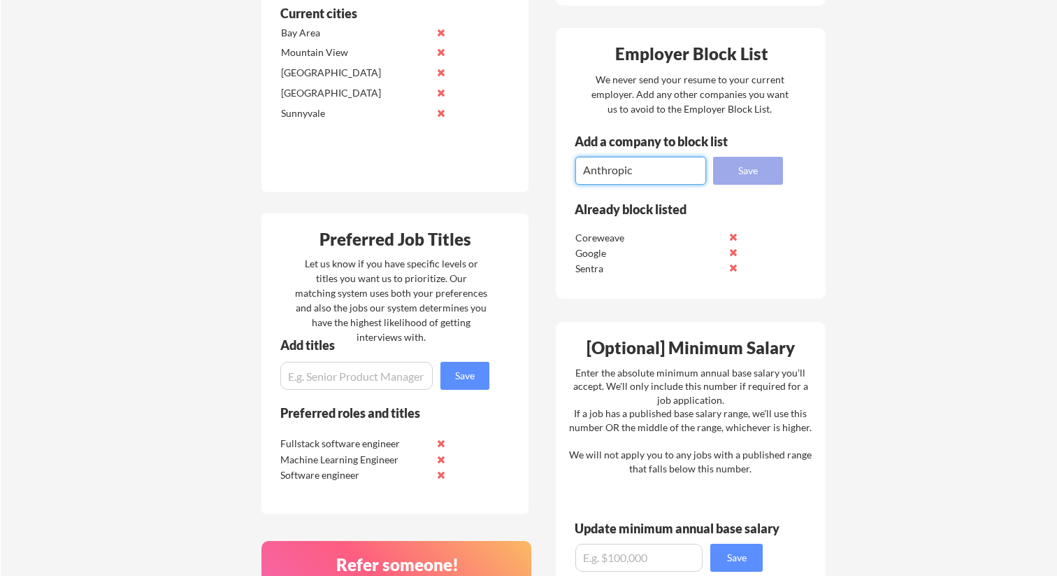
type textarea "Anthropic"
click at [729, 167] on button "Save" at bounding box center [748, 171] width 70 height 28
click at [643, 180] on textarea at bounding box center [641, 171] width 131 height 28
type textarea "Apple"
click at [745, 163] on button "Save" at bounding box center [748, 171] width 70 height 28
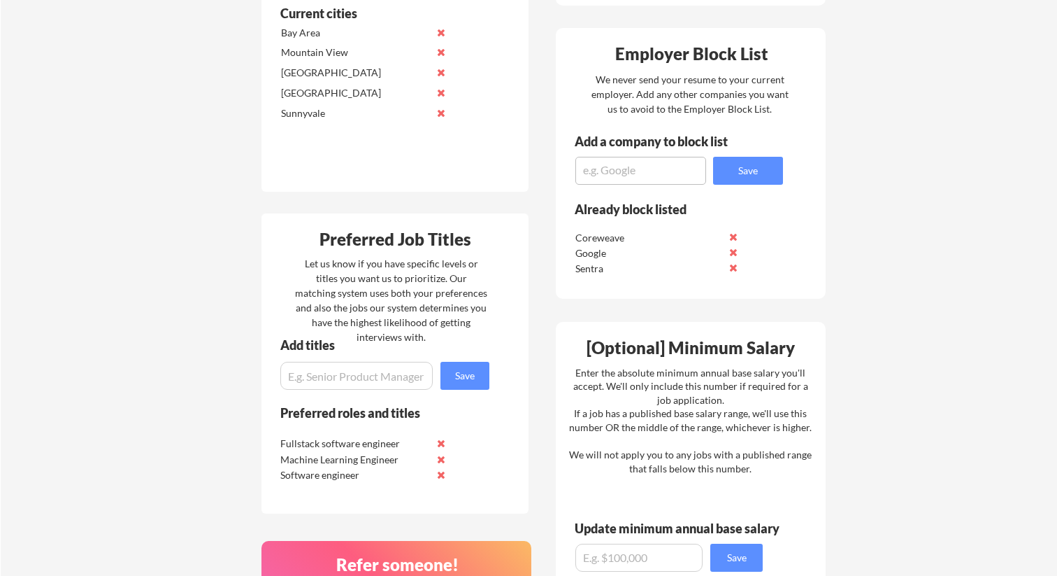
click at [633, 165] on textarea at bounding box center [641, 171] width 131 height 28
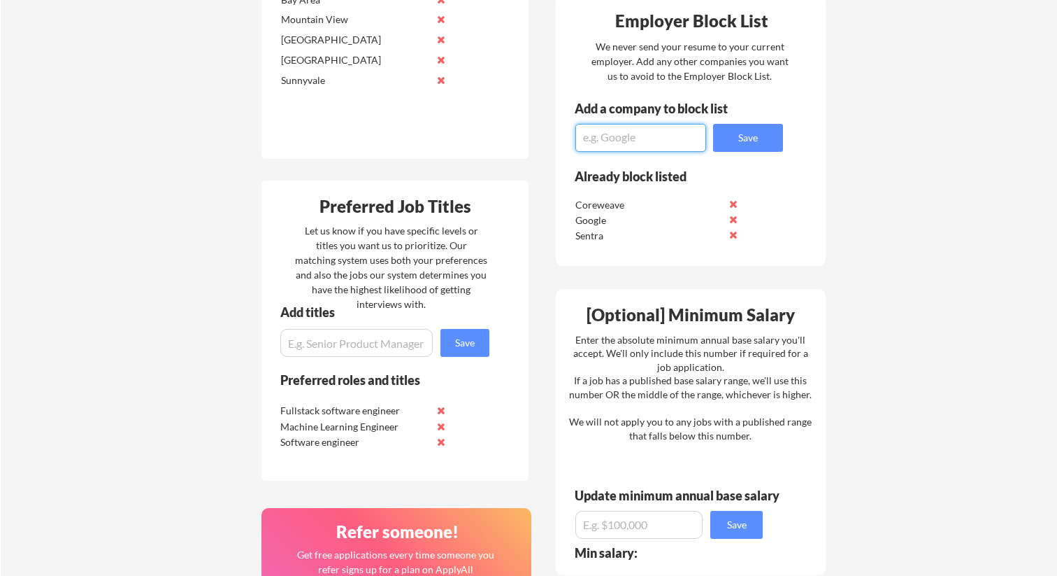
scroll to position [569, 0]
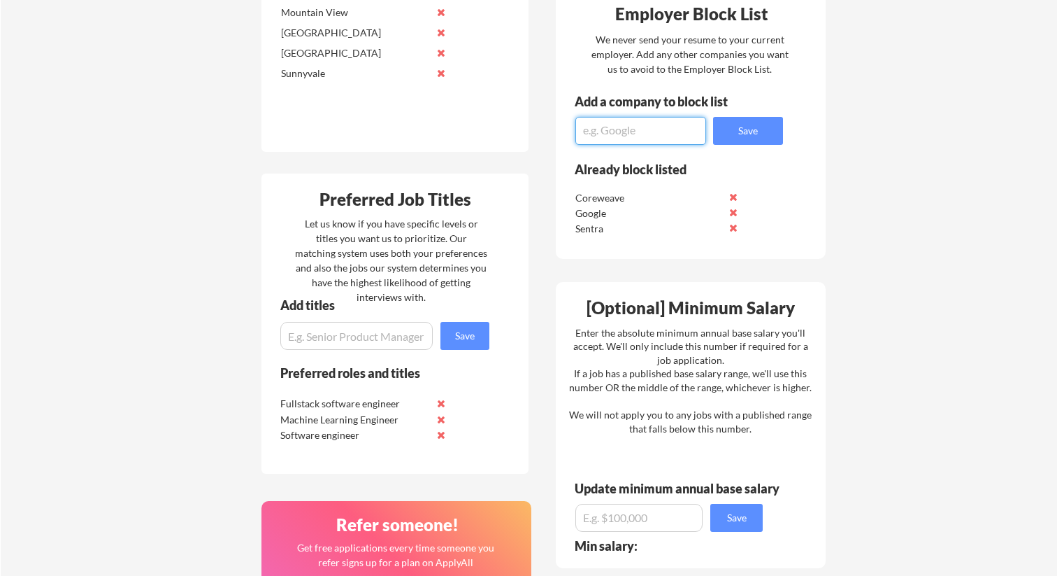
click at [404, 334] on input "input" at bounding box center [356, 336] width 152 height 28
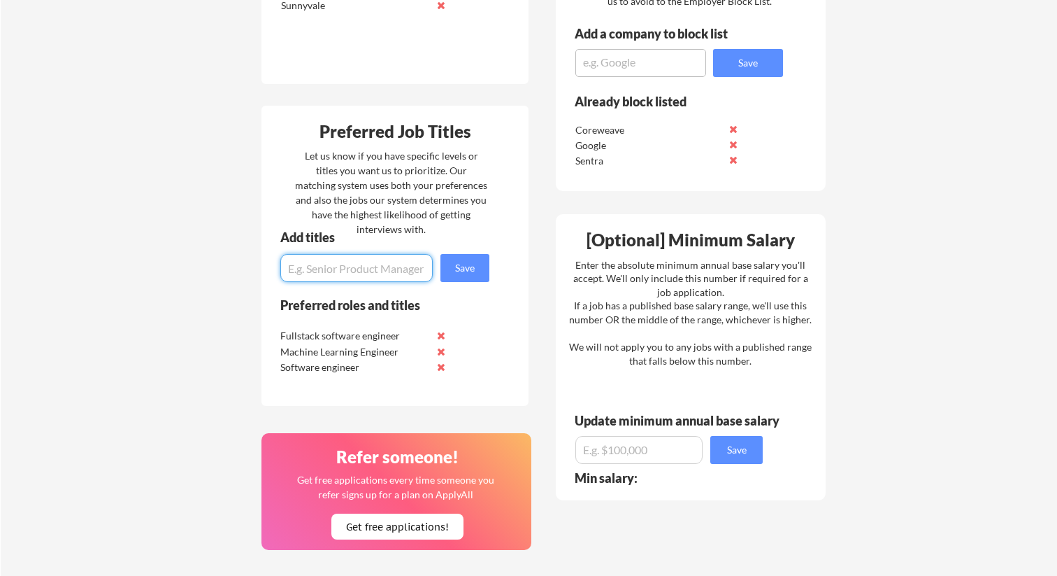
scroll to position [641, 0]
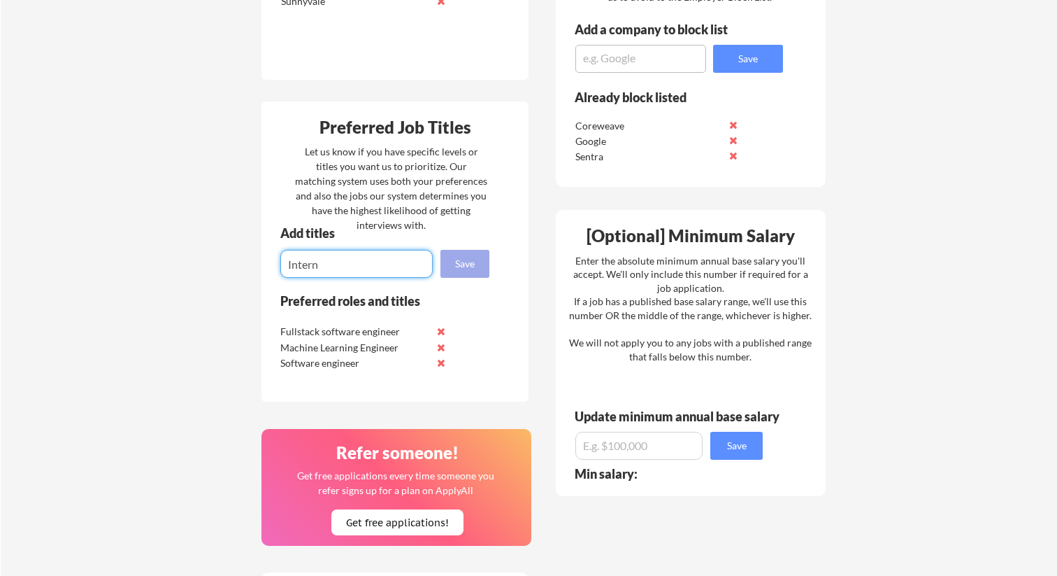
type input "Intern"
click at [477, 270] on button "Save" at bounding box center [465, 264] width 49 height 28
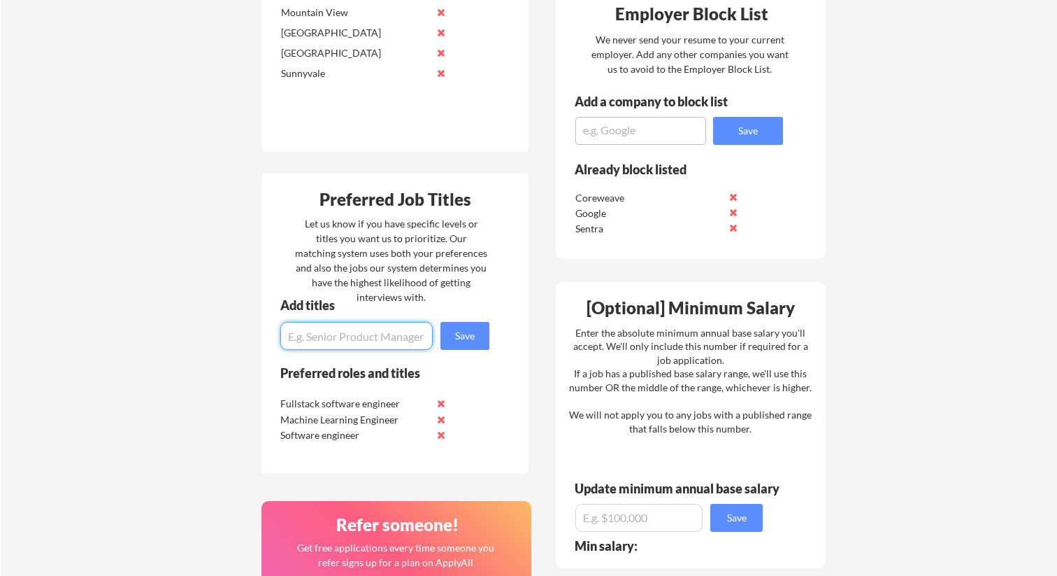
scroll to position [565, 0]
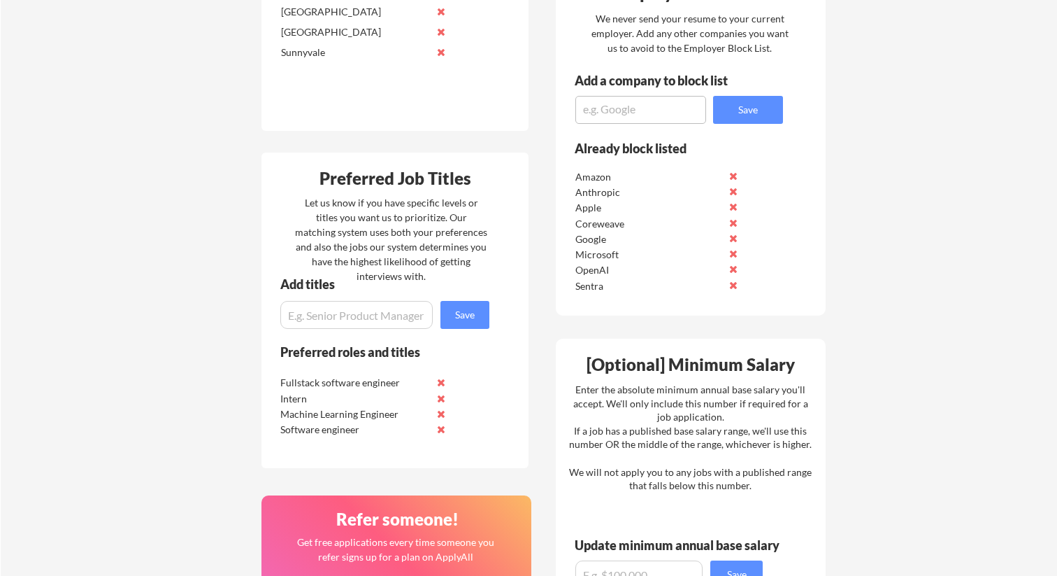
scroll to position [590, 0]
click at [388, 305] on input "input" at bounding box center [356, 314] width 152 height 28
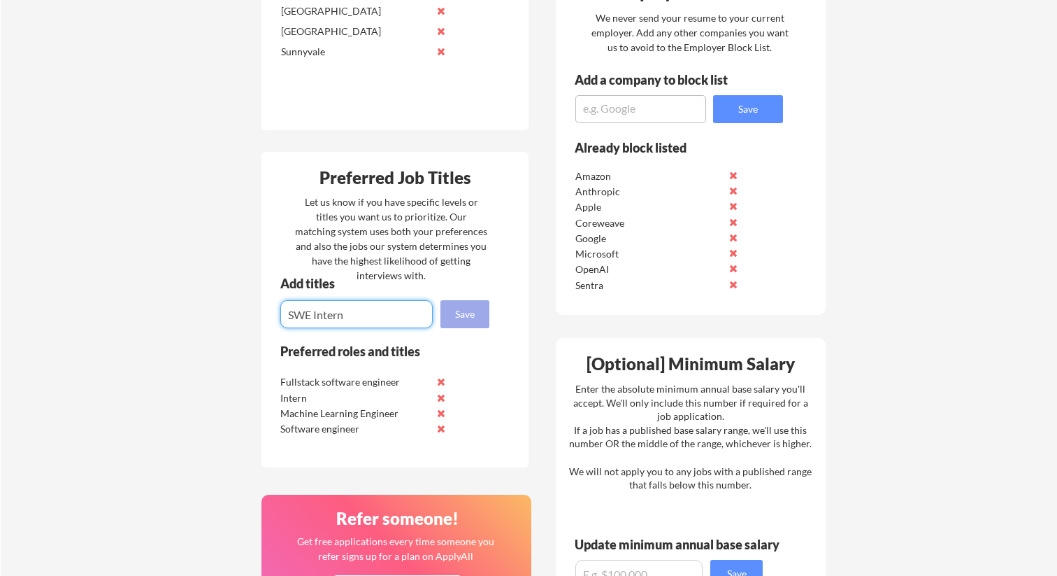
type input "SWE Intern"
click at [476, 317] on button "Save" at bounding box center [465, 314] width 49 height 28
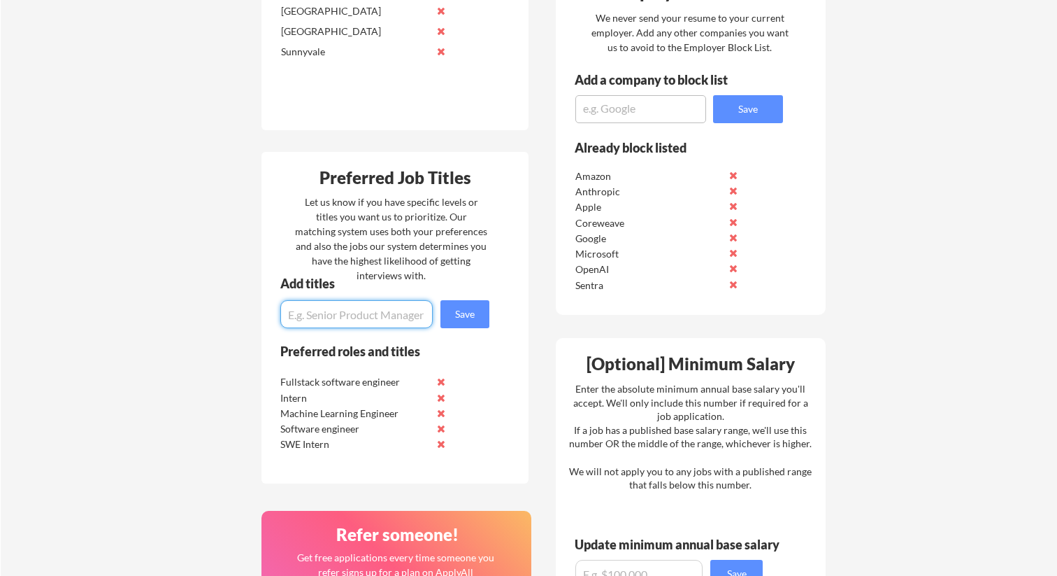
click at [346, 317] on input "input" at bounding box center [356, 314] width 152 height 28
click at [615, 109] on textarea at bounding box center [641, 109] width 131 height 28
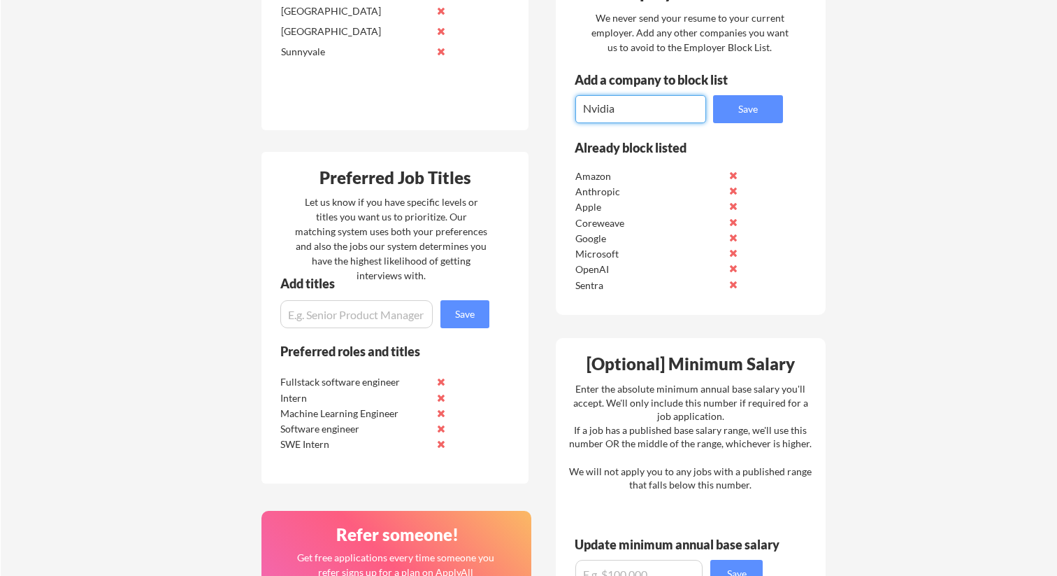
type textarea "Nvidia"
click at [720, 107] on button "Save" at bounding box center [748, 109] width 70 height 28
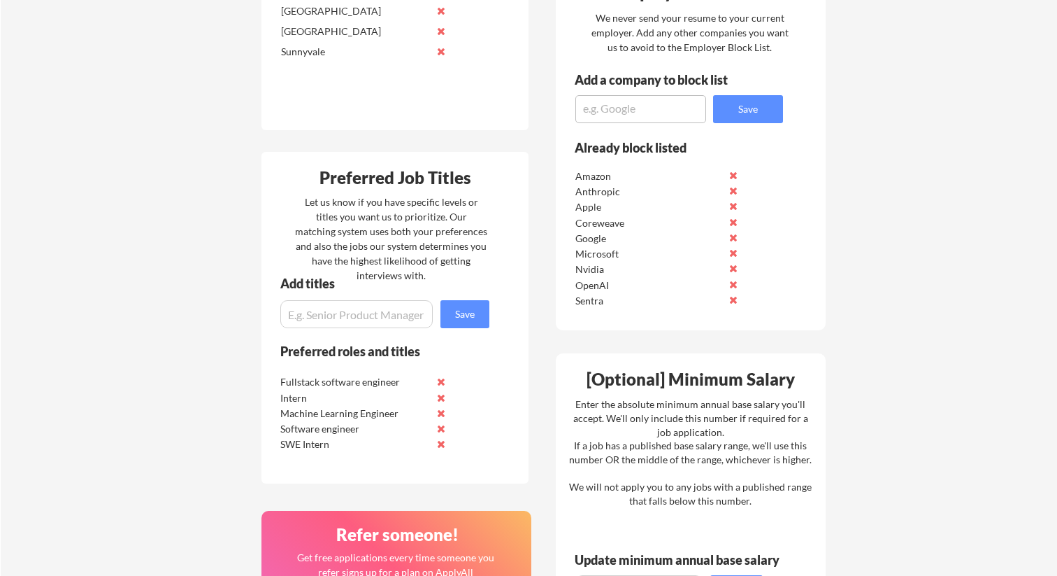
click at [639, 107] on textarea at bounding box center [641, 109] width 131 height 28
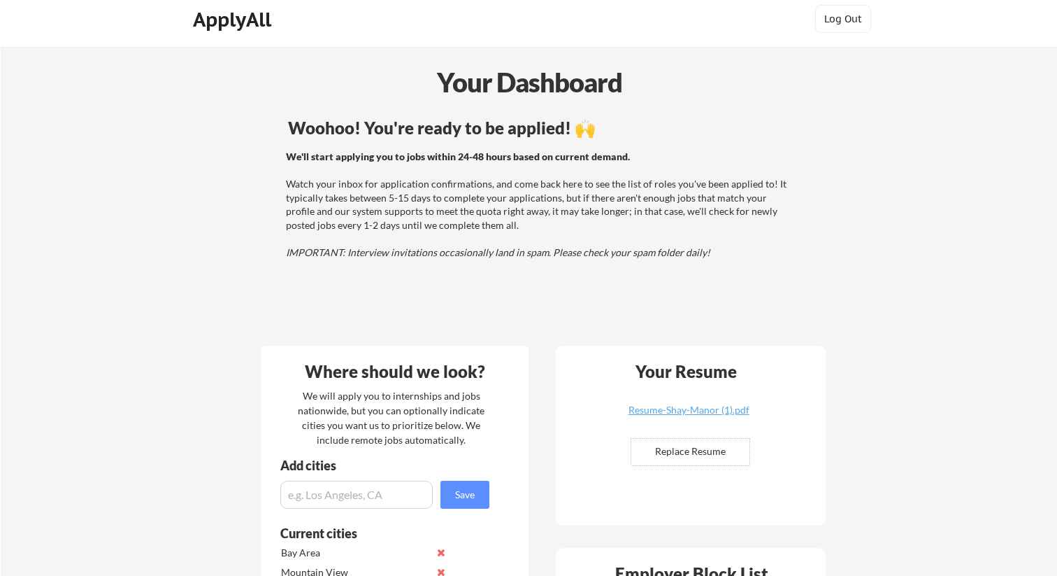
scroll to position [0, 0]
